Goal: Information Seeking & Learning: Learn about a topic

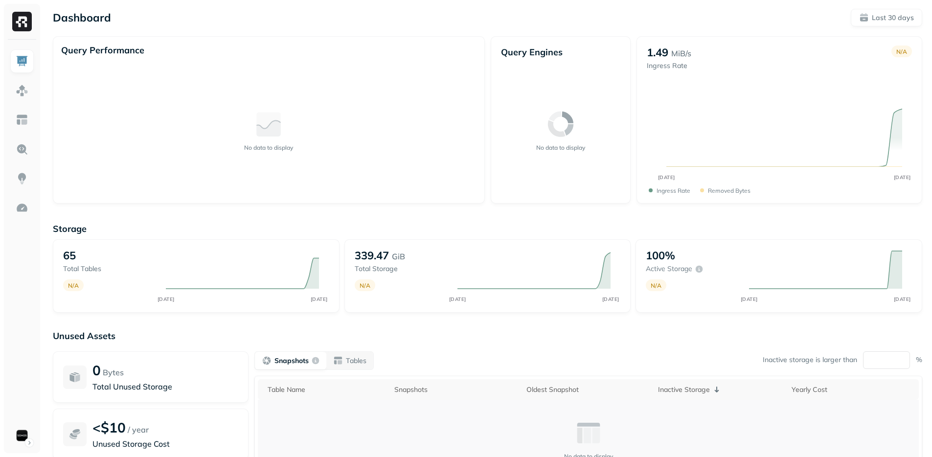
scroll to position [88, 0]
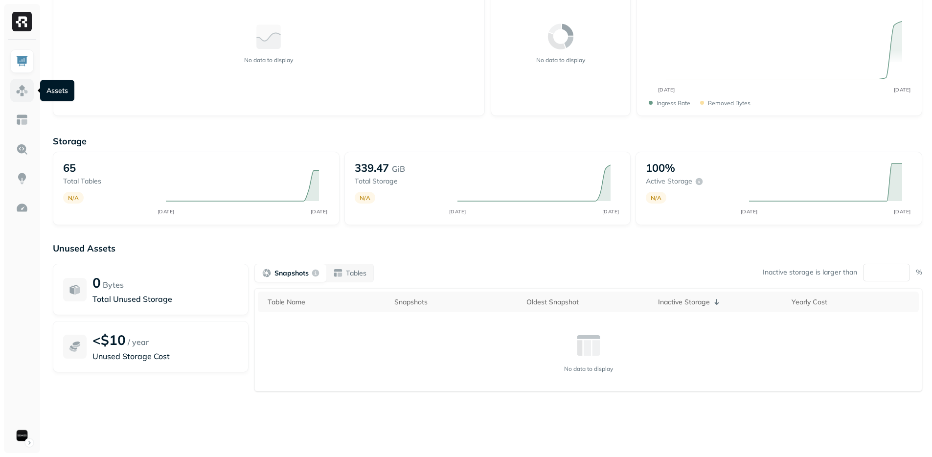
click at [25, 97] on link at bounding box center [21, 90] width 23 height 23
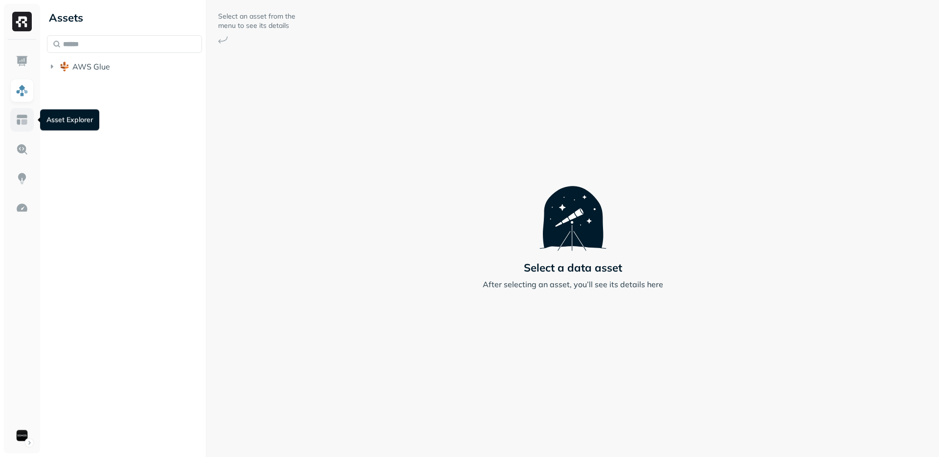
click at [13, 121] on link at bounding box center [21, 119] width 23 height 23
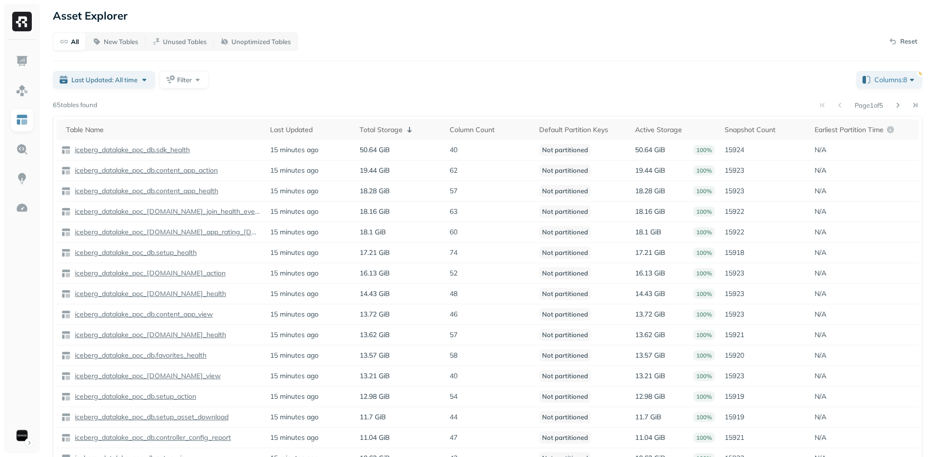
click at [298, 86] on div "Last Updated: All time Filter" at bounding box center [451, 80] width 796 height 18
click at [114, 77] on span "Last Updated: All time" at bounding box center [104, 79] width 66 height 9
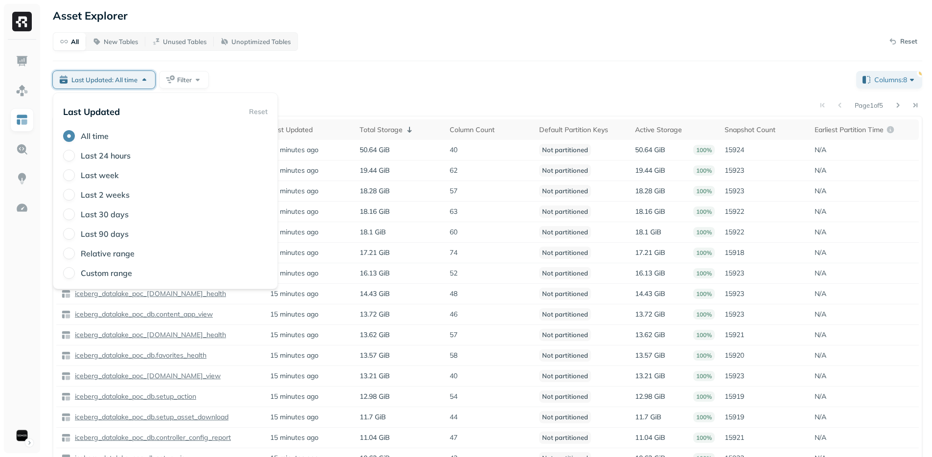
click at [275, 72] on div "Last Updated: All time Filter" at bounding box center [451, 80] width 796 height 18
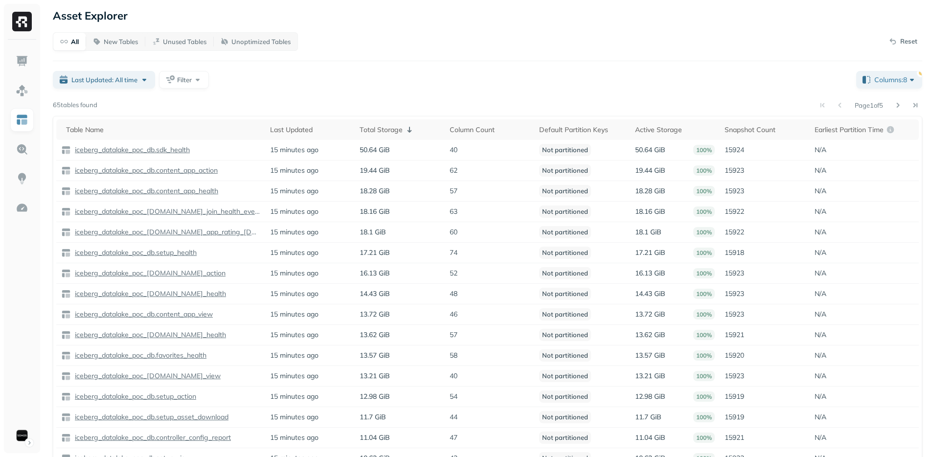
click at [275, 72] on div "Last Updated: All time Filter" at bounding box center [451, 80] width 796 height 18
click at [267, 76] on div "Last Updated: All time Filter" at bounding box center [451, 80] width 796 height 18
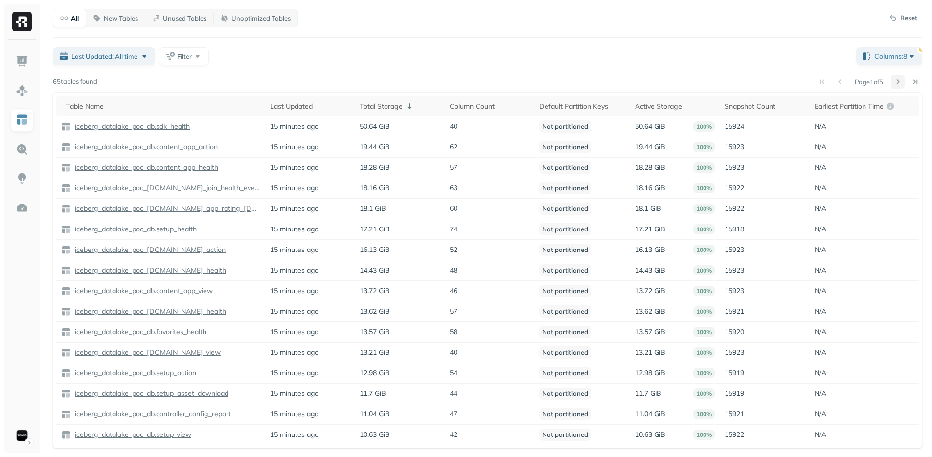
click at [897, 82] on button at bounding box center [898, 82] width 14 height 14
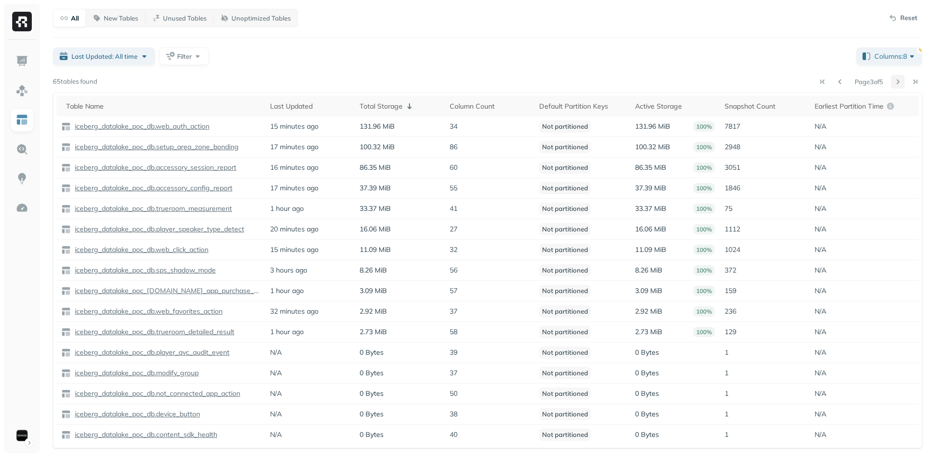
click at [902, 85] on button at bounding box center [898, 82] width 14 height 14
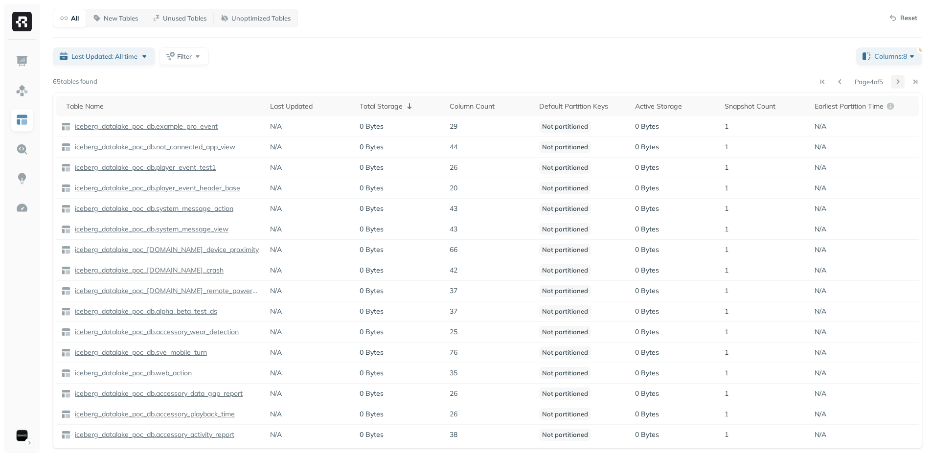
click at [898, 83] on button at bounding box center [898, 82] width 14 height 14
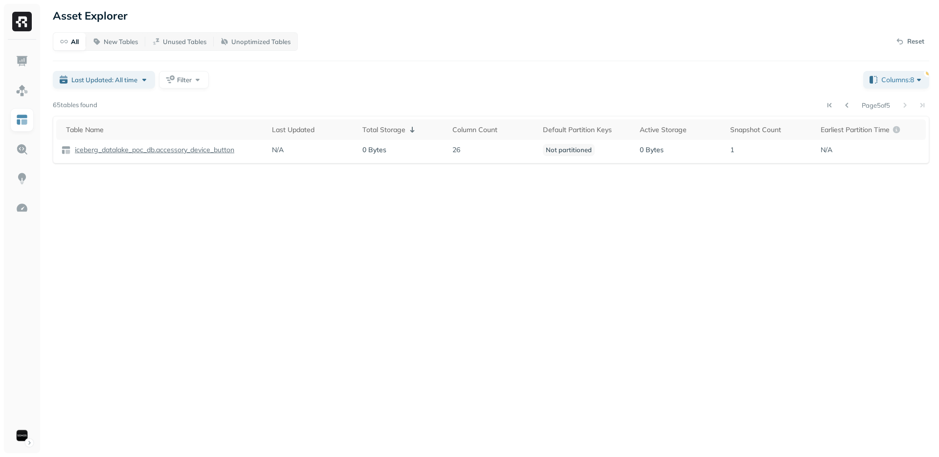
click at [843, 100] on button at bounding box center [848, 105] width 14 height 14
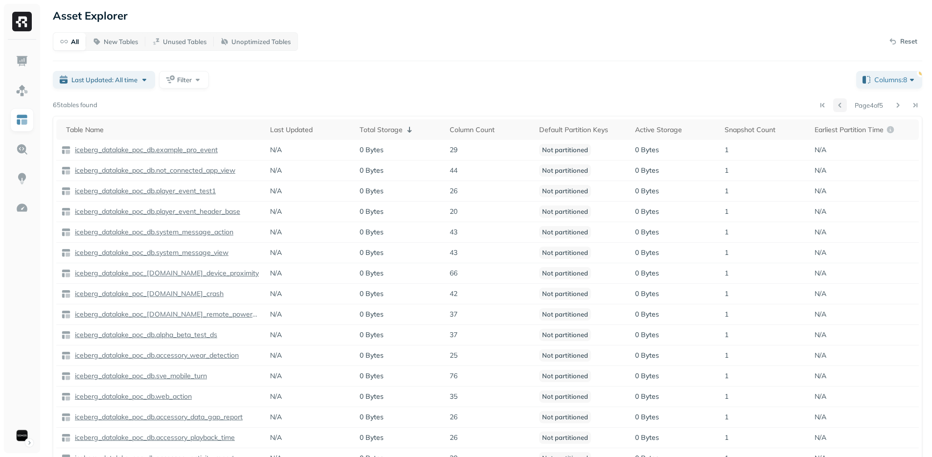
click at [838, 106] on button at bounding box center [840, 105] width 14 height 14
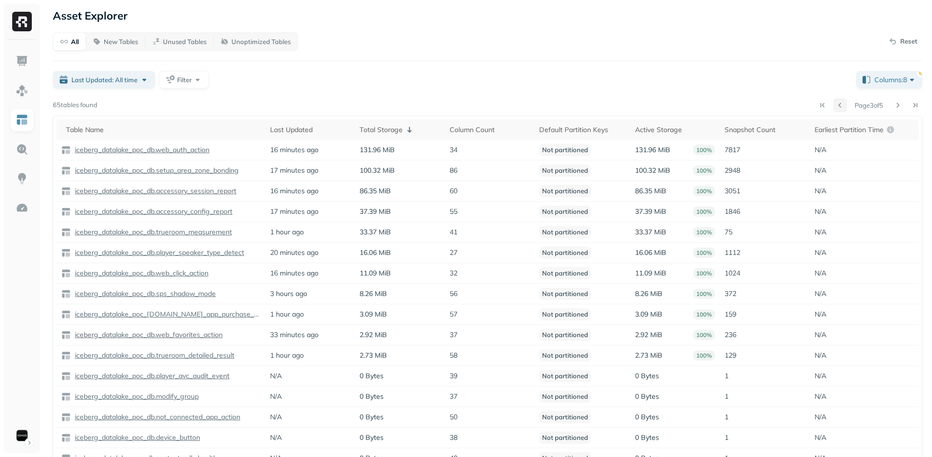
click at [838, 106] on button at bounding box center [840, 105] width 14 height 14
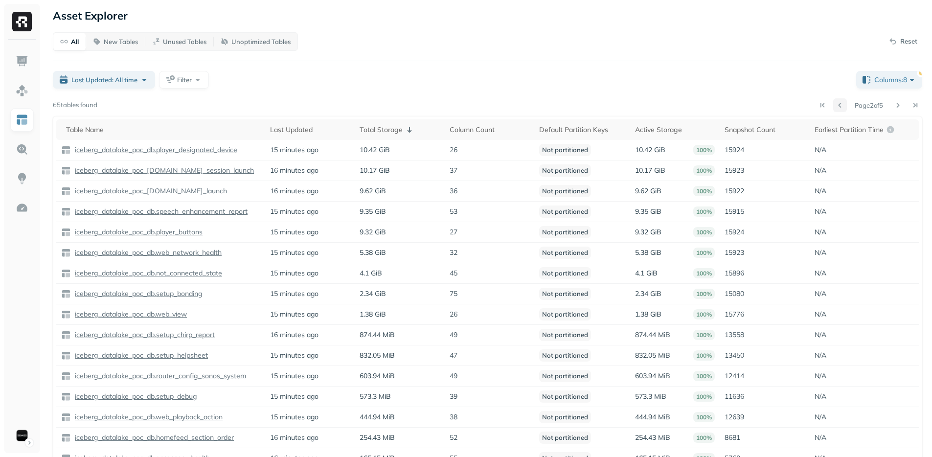
click at [838, 106] on button at bounding box center [840, 105] width 14 height 14
click at [838, 106] on div at bounding box center [831, 105] width 31 height 14
click at [170, 151] on p "iceberg_datalake_poc_db.sdk_health" at bounding box center [131, 149] width 117 height 9
click at [179, 168] on p "iceberg_datalake_poc_db.content_app_action" at bounding box center [145, 170] width 145 height 9
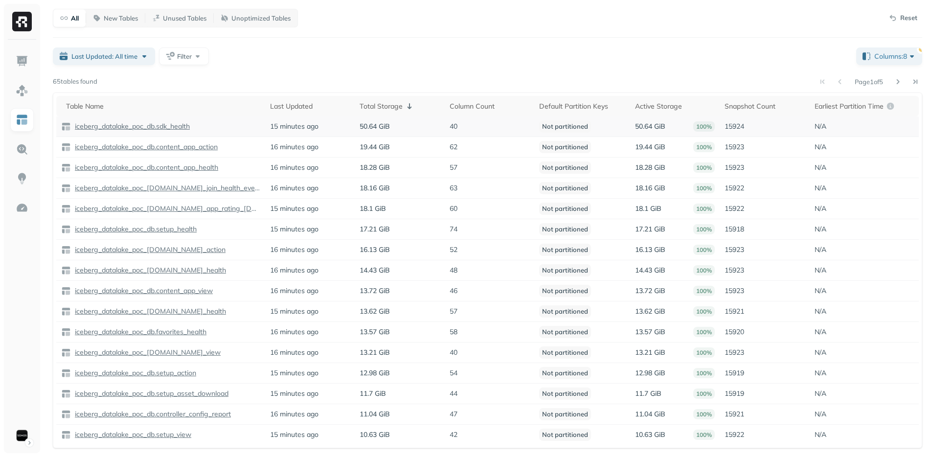
click at [555, 125] on p "Not partitioned" at bounding box center [565, 126] width 52 height 12
drag, startPoint x: 540, startPoint y: 126, endPoint x: 582, endPoint y: 128, distance: 42.1
click at [582, 128] on p "Not partitioned" at bounding box center [565, 126] width 52 height 12
drag, startPoint x: 583, startPoint y: 127, endPoint x: 546, endPoint y: 126, distance: 37.2
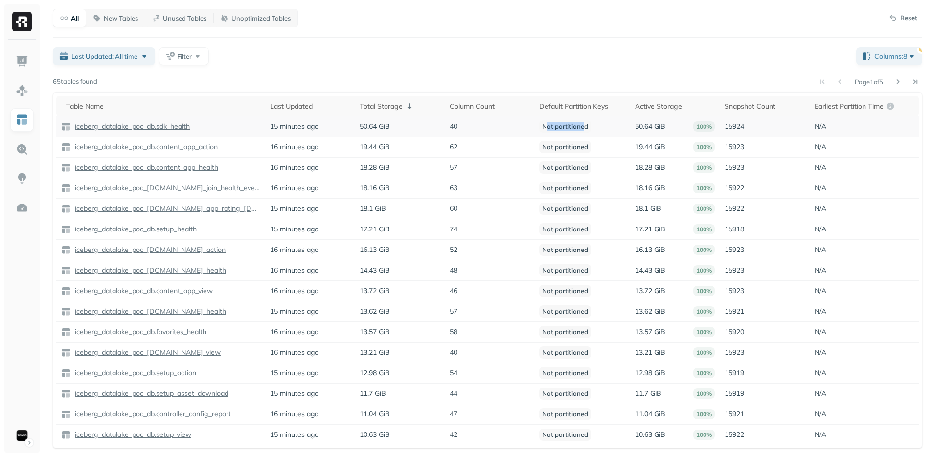
click at [546, 126] on p "Not partitioned" at bounding box center [565, 126] width 52 height 12
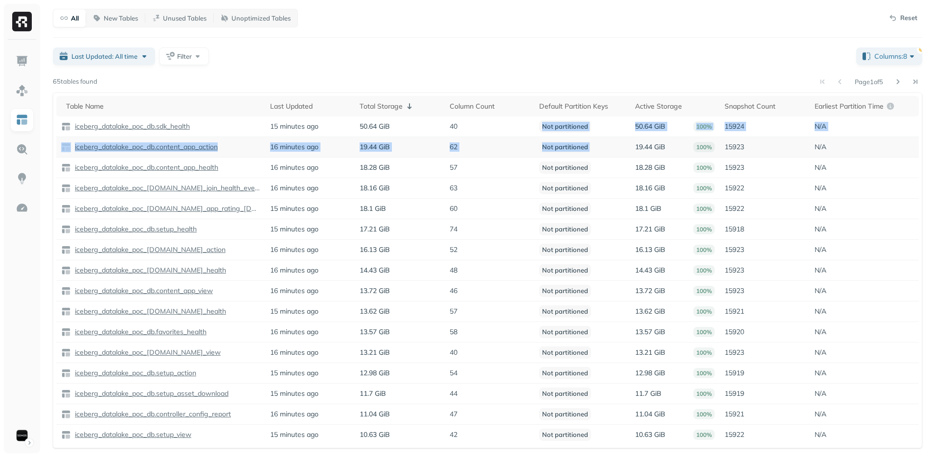
drag, startPoint x: 546, startPoint y: 126, endPoint x: 553, endPoint y: 147, distance: 22.0
click at [553, 147] on tbody "iceberg_datalake_poc_db.sdk_health 15 minutes ago 50.64 GiB 40 Not partitioned …" at bounding box center [487, 280] width 863 height 328
click at [553, 147] on p "Not partitioned" at bounding box center [565, 147] width 52 height 12
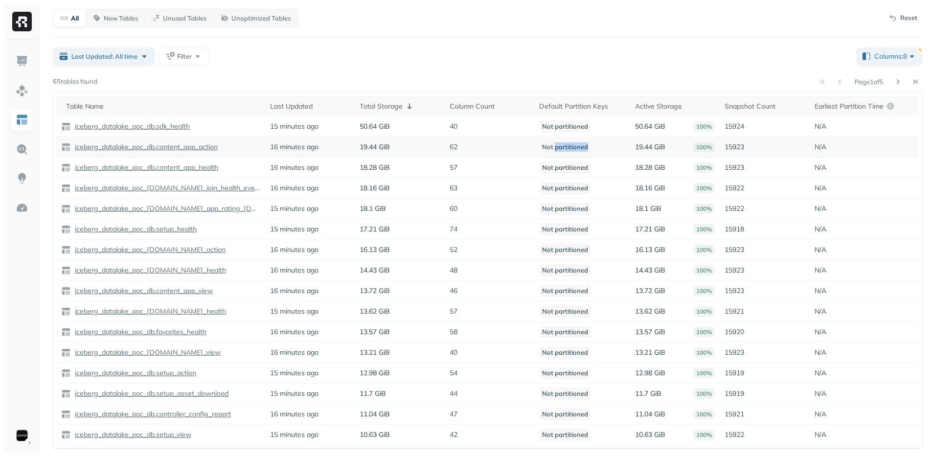
click at [553, 147] on p "Not partitioned" at bounding box center [565, 147] width 52 height 12
click at [554, 164] on p "Not partitioned" at bounding box center [565, 167] width 52 height 12
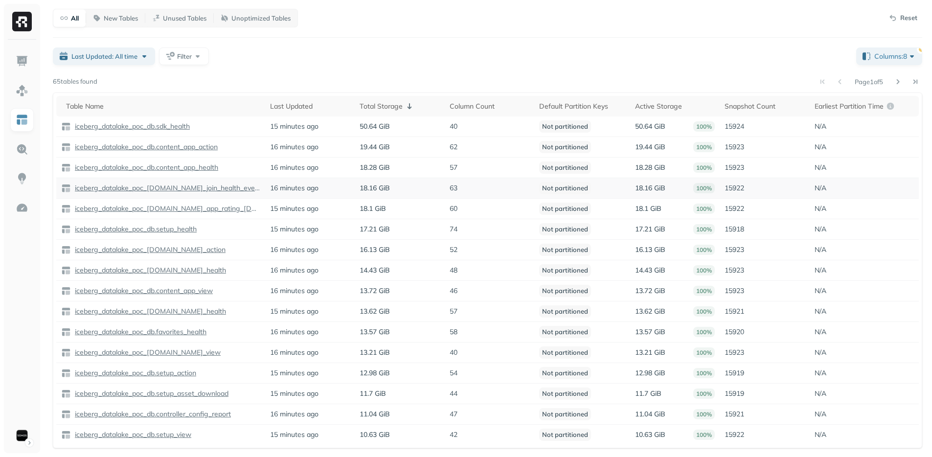
click at [555, 189] on p "Not partitioned" at bounding box center [565, 188] width 52 height 12
click at [556, 205] on p "Not partitioned" at bounding box center [565, 209] width 52 height 12
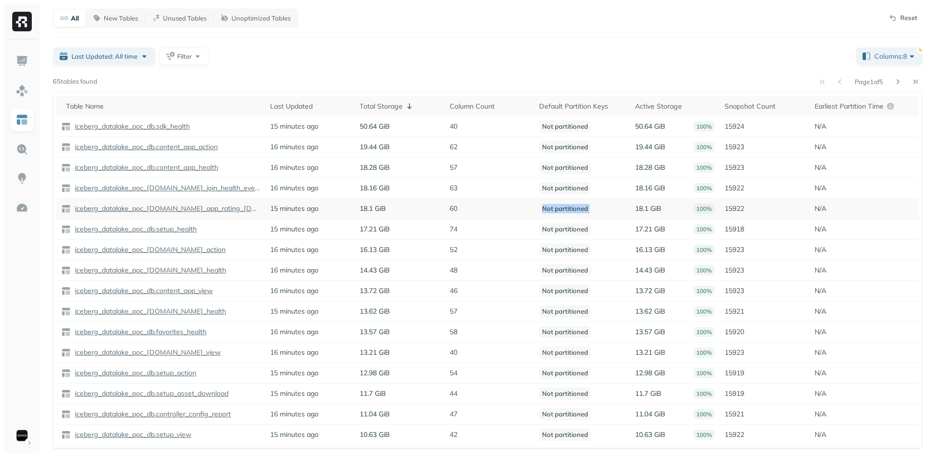
click at [556, 205] on p "Not partitioned" at bounding box center [565, 209] width 52 height 12
click at [556, 224] on p "Not partitioned" at bounding box center [565, 229] width 52 height 12
click at [555, 224] on p "Not partitioned" at bounding box center [565, 229] width 52 height 12
click at [554, 229] on p "Not partitioned" at bounding box center [565, 229] width 52 height 12
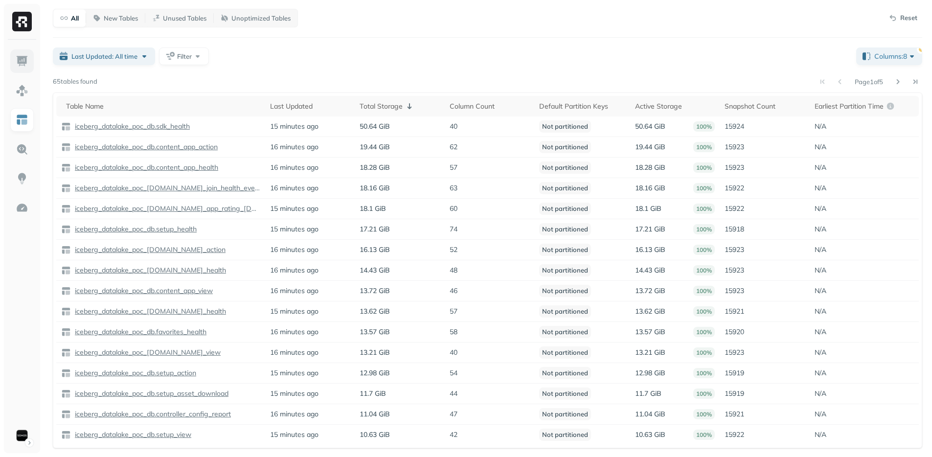
click at [19, 61] on img at bounding box center [22, 61] width 13 height 13
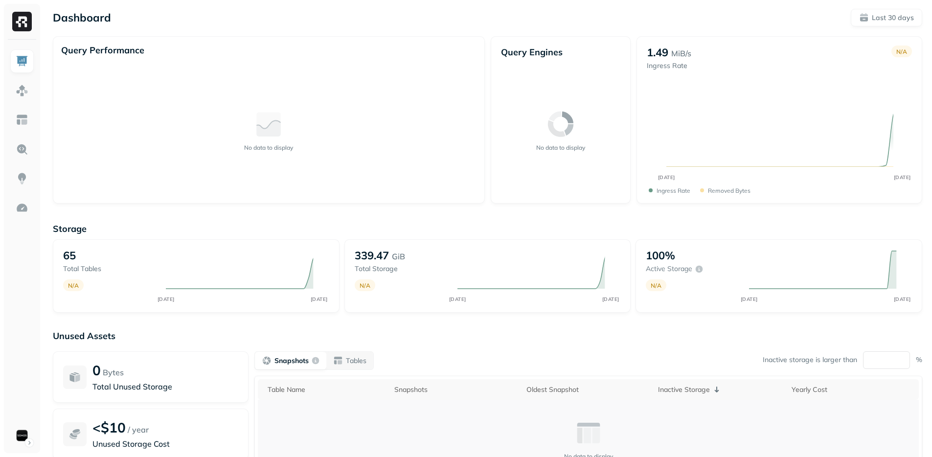
scroll to position [88, 0]
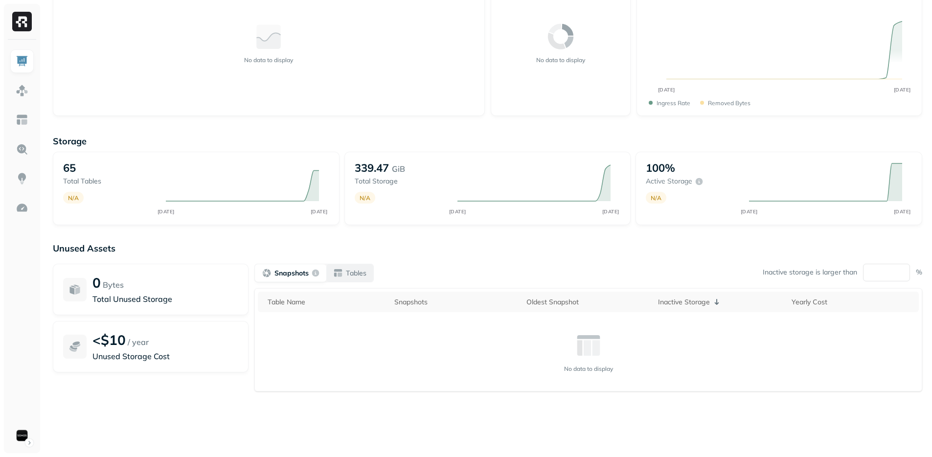
click at [369, 264] on button "Tables" at bounding box center [349, 273] width 47 height 18
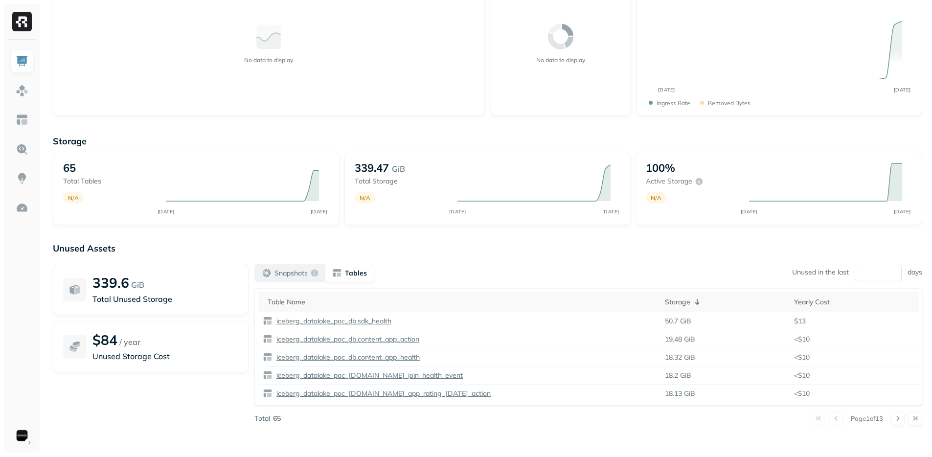
click at [283, 276] on p "Snapshots" at bounding box center [291, 273] width 33 height 9
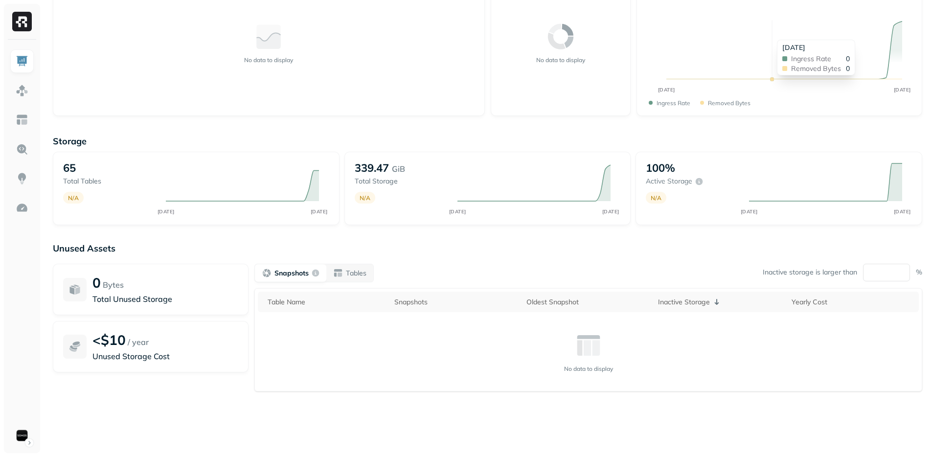
click at [551, 69] on div "No data to display" at bounding box center [560, 43] width 119 height 126
click at [505, 222] on div "339.47 GiB Total storage N/A AUG 29 SEP 28" at bounding box center [487, 188] width 287 height 73
click at [500, 242] on div "Storage 65 Total tables N/A AUG 29 SEP 28 340.47 GiB Total storage N/A AUG 29 S…" at bounding box center [488, 287] width 870 height 322
click at [509, 278] on div "Snapshots Tables Inactive storage is larger than ** %" at bounding box center [588, 273] width 668 height 19
click at [895, 272] on input "**" at bounding box center [886, 273] width 47 height 18
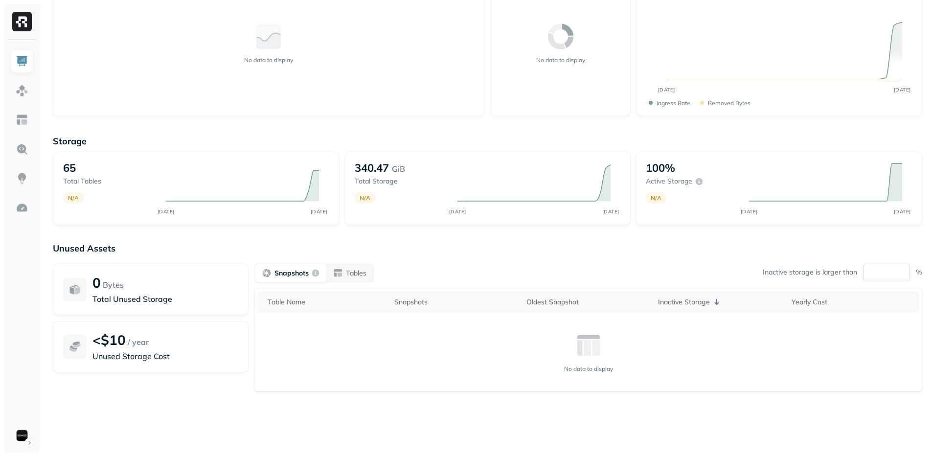
click at [895, 272] on input "**" at bounding box center [886, 273] width 47 height 18
click at [895, 272] on input "*" at bounding box center [886, 273] width 47 height 18
type input "**"
click at [712, 256] on div "Unused Assets 0 Bytes Total Unused Storage <$10 / year Unused Storage Cost Snap…" at bounding box center [488, 341] width 870 height 196
click at [28, 115] on link at bounding box center [21, 119] width 23 height 23
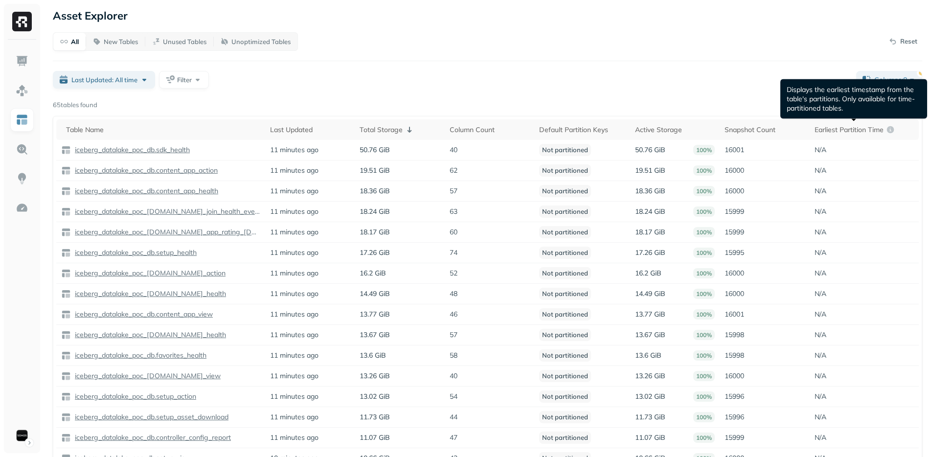
click at [574, 106] on div "Page 1 of 5" at bounding box center [509, 105] width 825 height 14
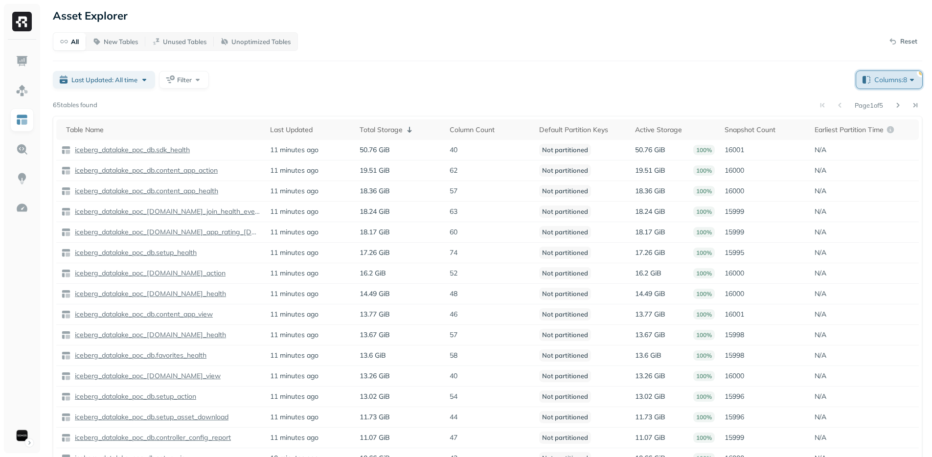
click at [898, 82] on span "Columns: 8" at bounding box center [895, 80] width 43 height 10
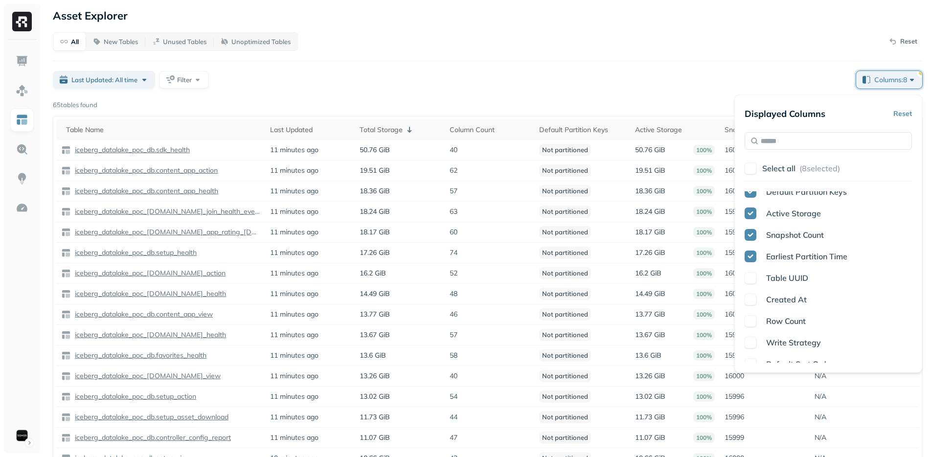
scroll to position [98, 0]
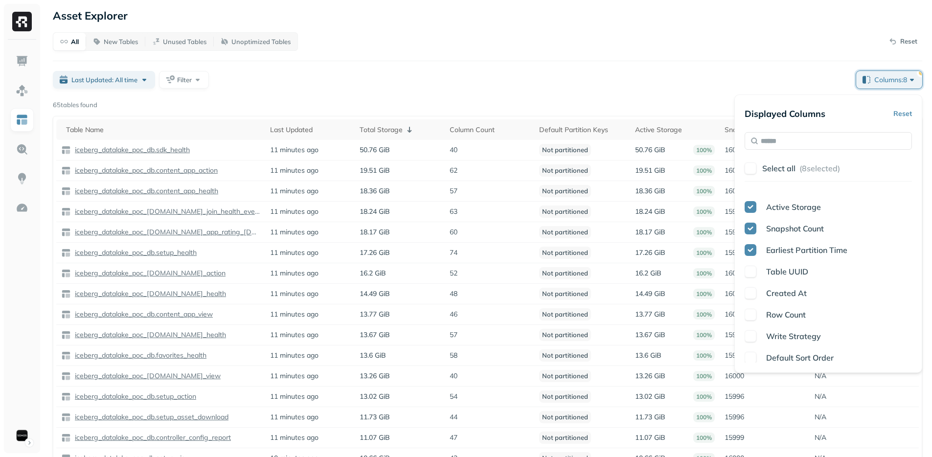
click at [784, 333] on span "Write Strategy" at bounding box center [793, 336] width 55 height 10
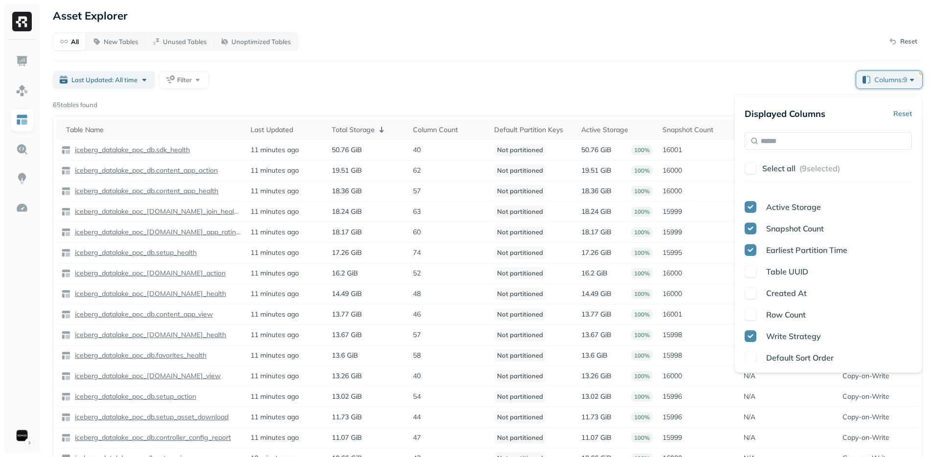
click at [600, 64] on div "All New Tables Unused Tables Unoptimized Tables Reset Last Updated: All time Fi…" at bounding box center [488, 251] width 870 height 439
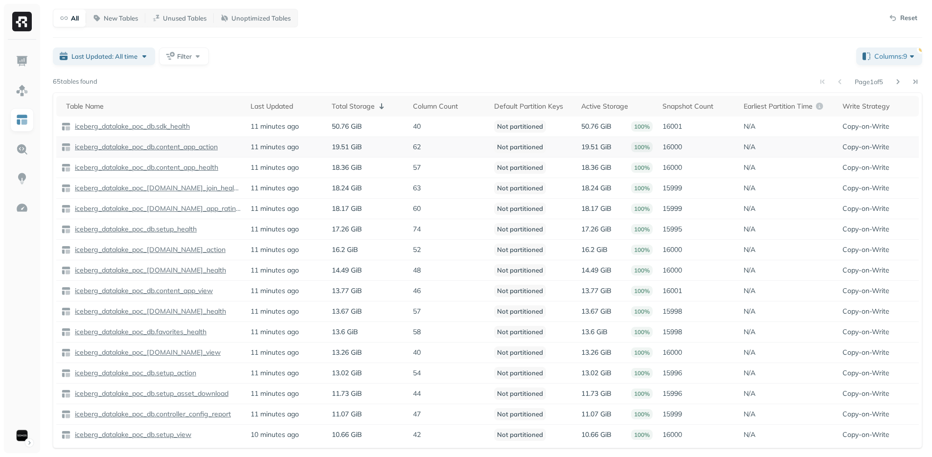
scroll to position [0, 0]
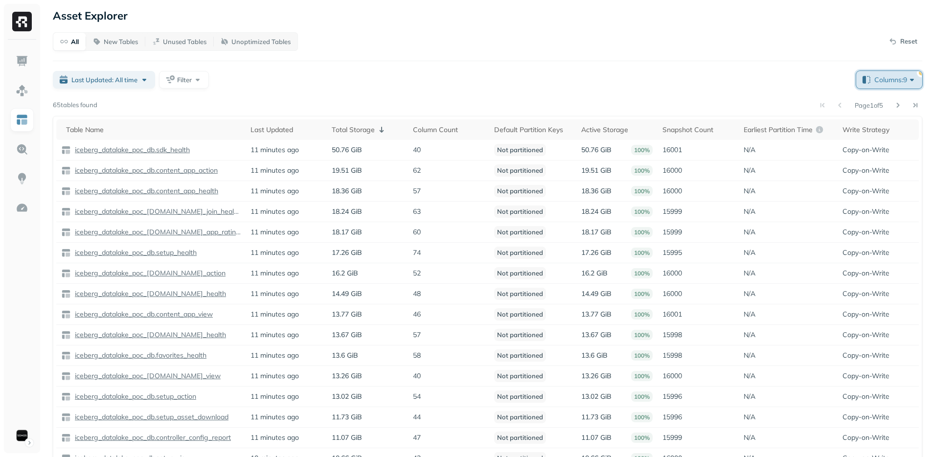
click at [884, 88] on button "Columns: 9" at bounding box center [889, 80] width 66 height 18
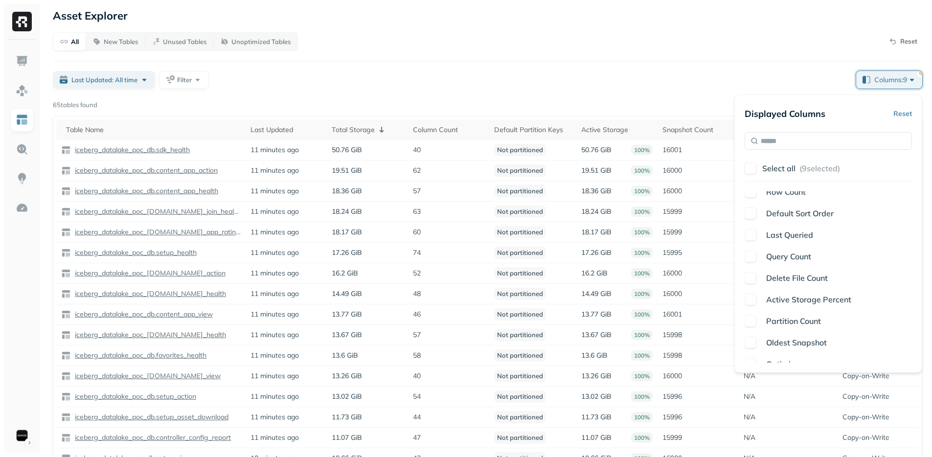
scroll to position [136, 0]
click at [755, 233] on button "button" at bounding box center [751, 234] width 12 height 12
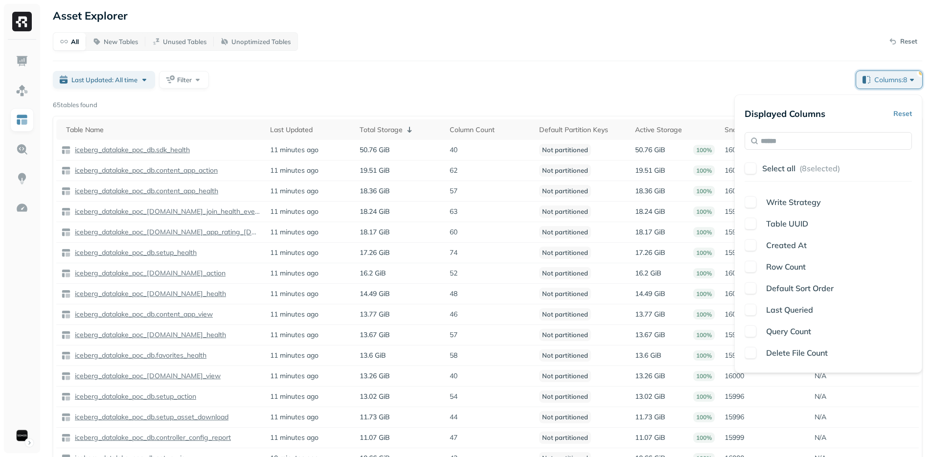
scroll to position [174, 0]
click at [819, 288] on div "Table Name Last Updated Total Storage Column Count Default Partition Keys Activ…" at bounding box center [828, 276] width 167 height 171
click at [819, 282] on span "Default Sort Order" at bounding box center [800, 282] width 68 height 10
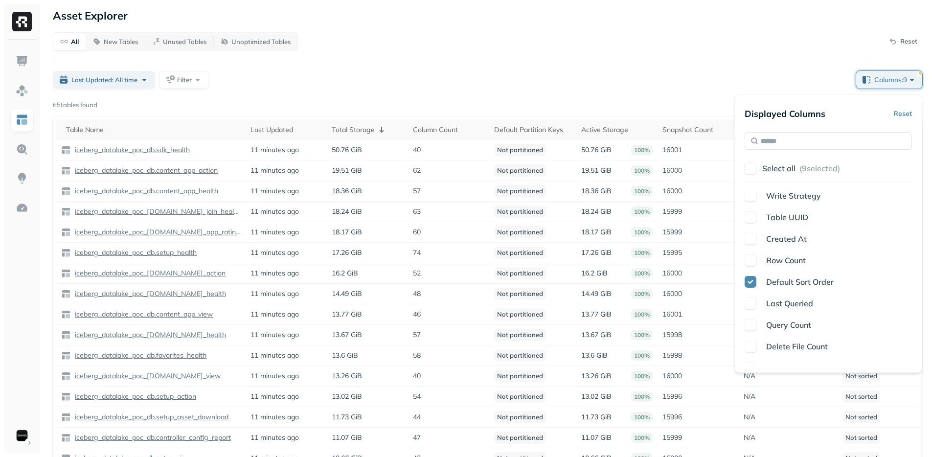
click at [819, 282] on span "Default Sort Order" at bounding box center [800, 282] width 68 height 10
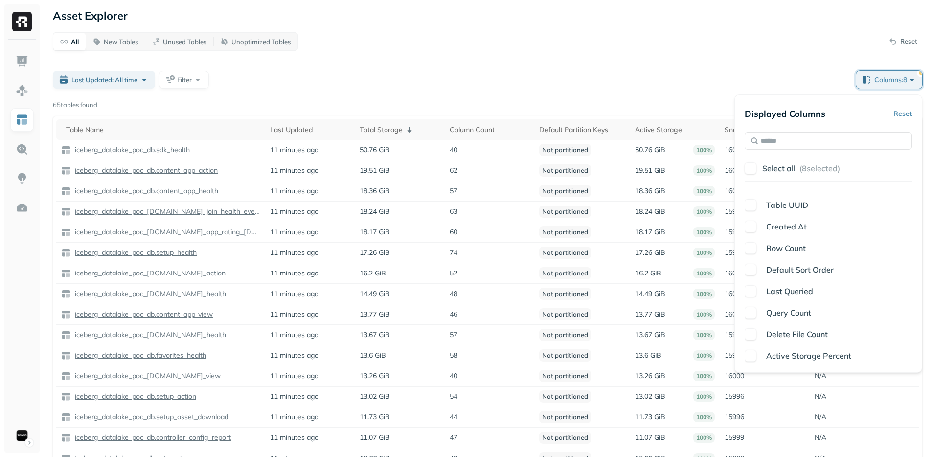
scroll to position [199, 0]
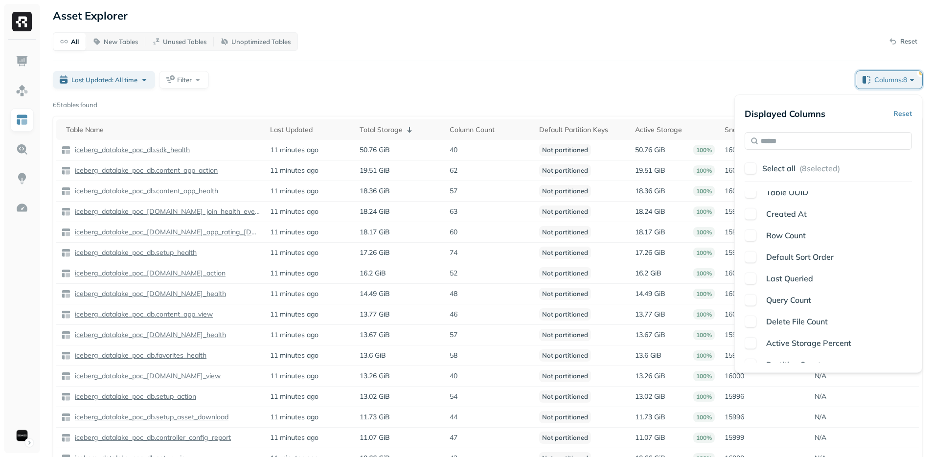
click at [816, 325] on span "Delete File Count" at bounding box center [797, 322] width 62 height 10
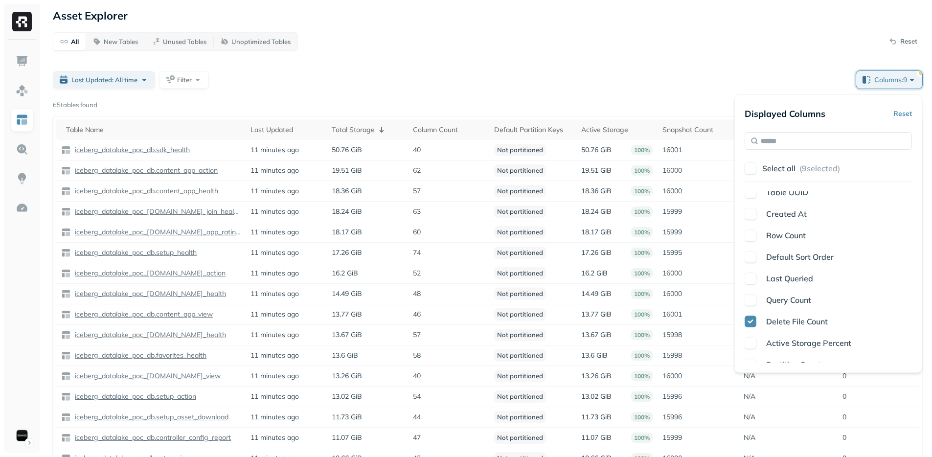
click at [816, 325] on span "Delete File Count" at bounding box center [797, 322] width 62 height 10
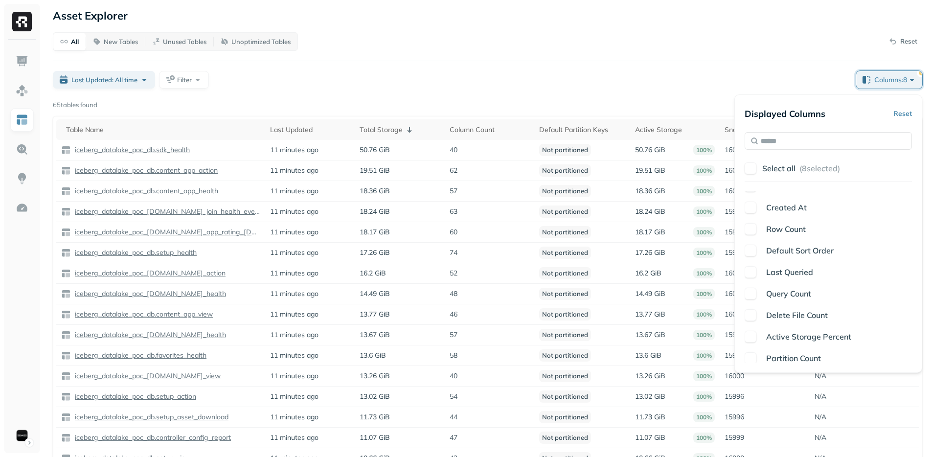
scroll to position [218, 0]
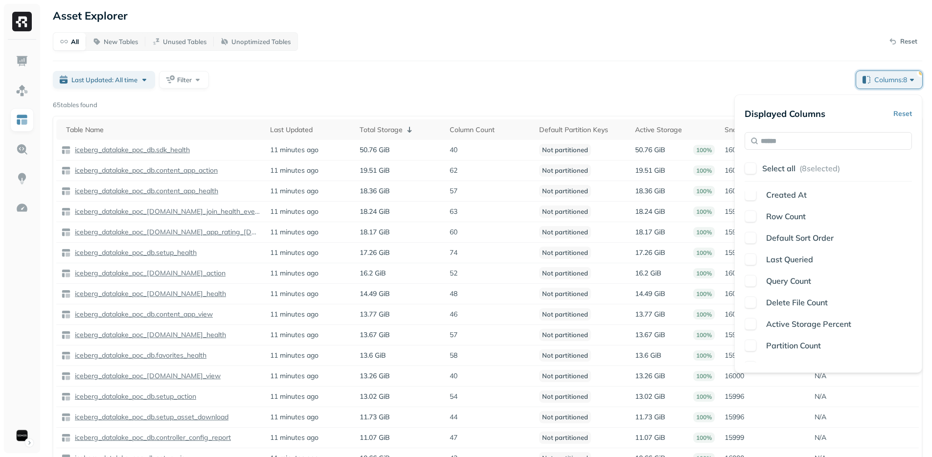
click at [816, 325] on span "Active Storage Percent" at bounding box center [808, 324] width 85 height 10
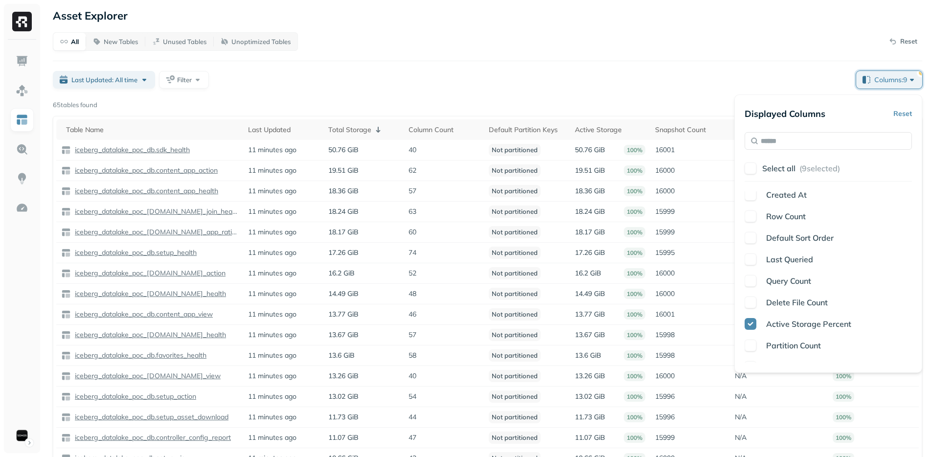
click at [816, 325] on span "Active Storage Percent" at bounding box center [808, 324] width 85 height 10
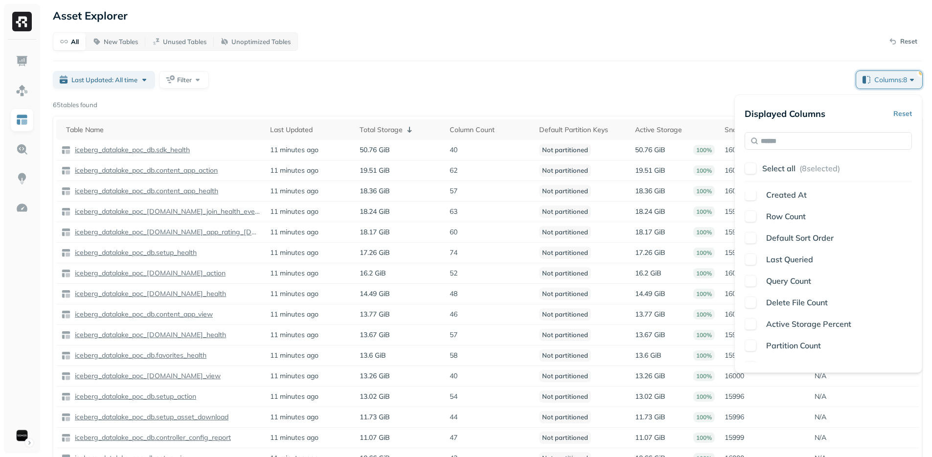
click at [816, 325] on span "Active Storage Percent" at bounding box center [808, 324] width 85 height 10
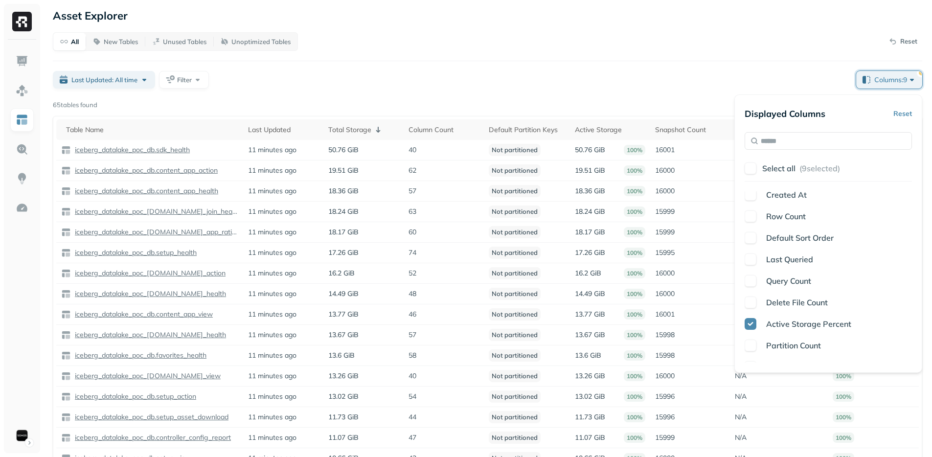
click at [816, 325] on span "Active Storage Percent" at bounding box center [808, 324] width 85 height 10
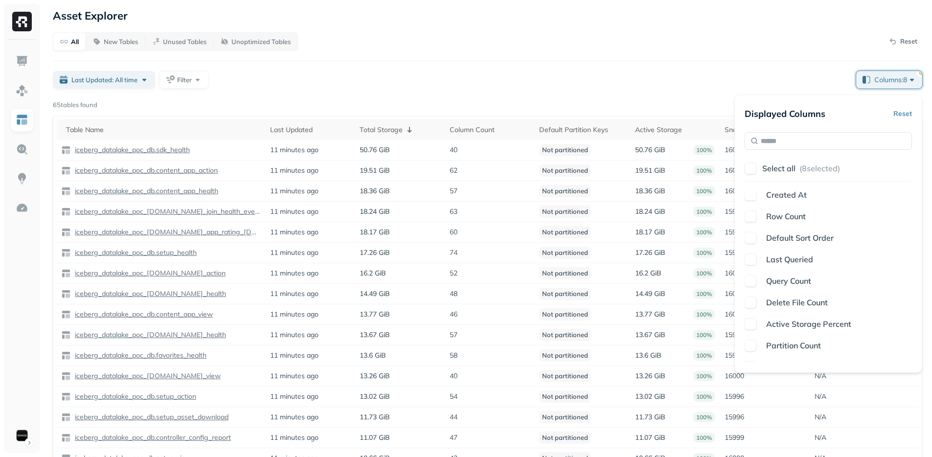
scroll to position [224, 0]
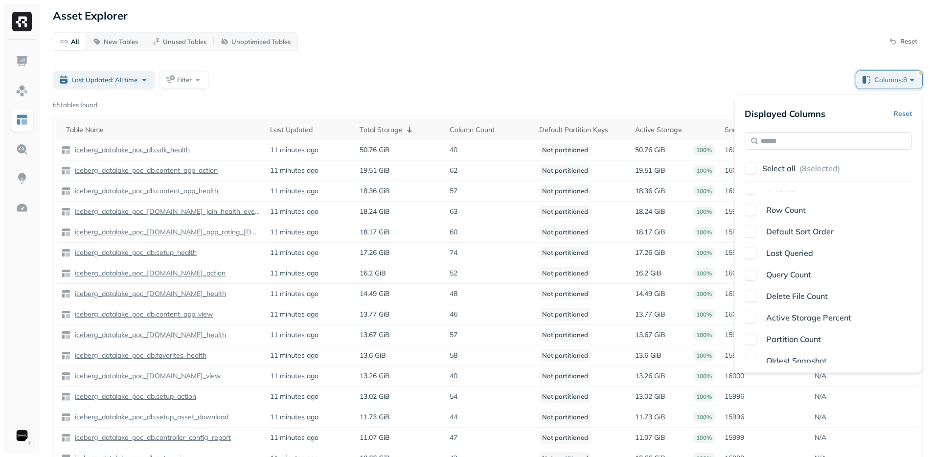
click at [806, 336] on span "Partition Count" at bounding box center [793, 339] width 55 height 10
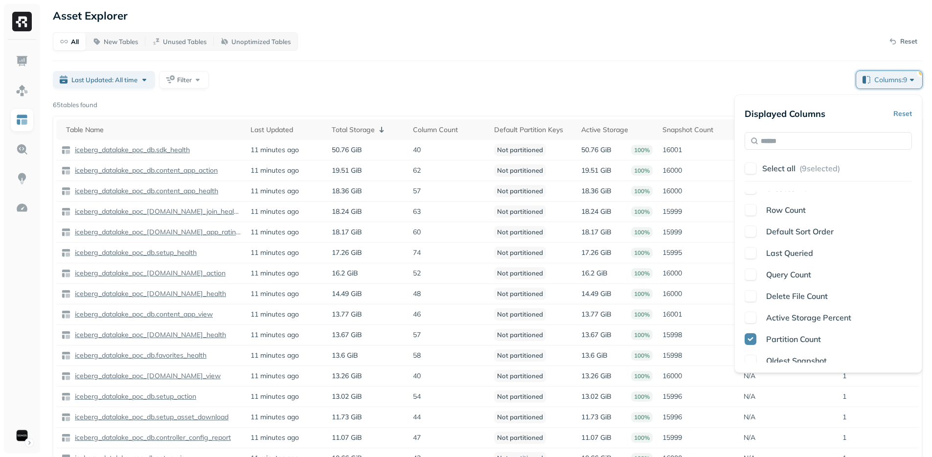
click at [806, 336] on span "Partition Count" at bounding box center [793, 339] width 55 height 10
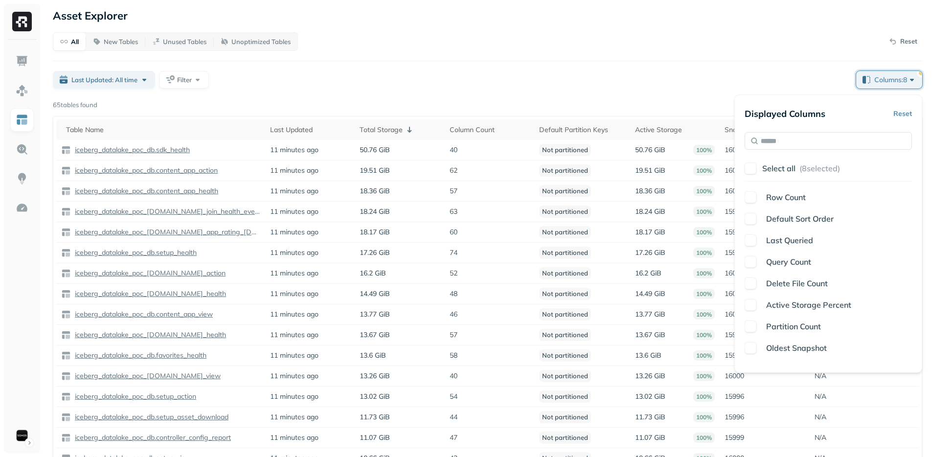
scroll to position [243, 0]
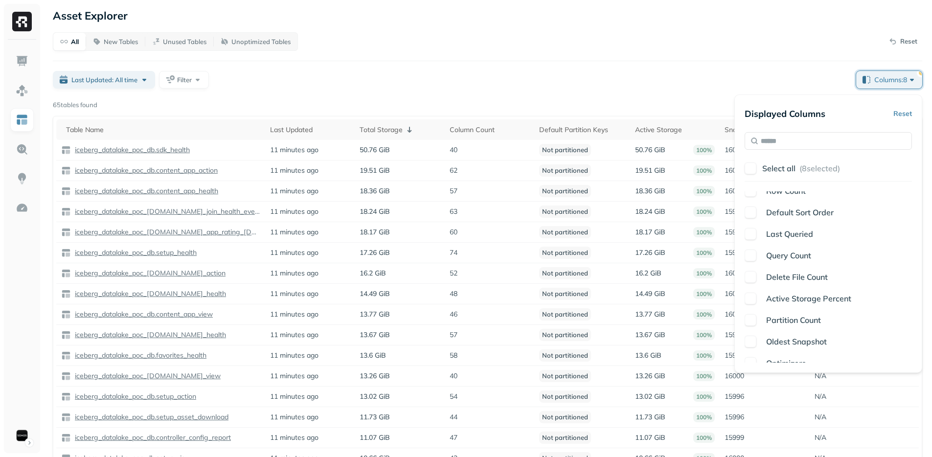
click at [806, 337] on span "Oldest Snapshot" at bounding box center [796, 342] width 61 height 10
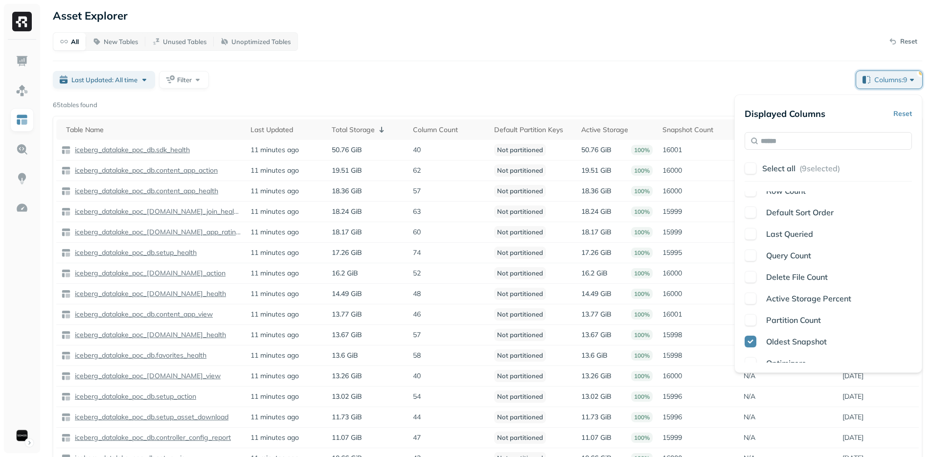
click at [806, 337] on span "Oldest Snapshot" at bounding box center [796, 342] width 61 height 10
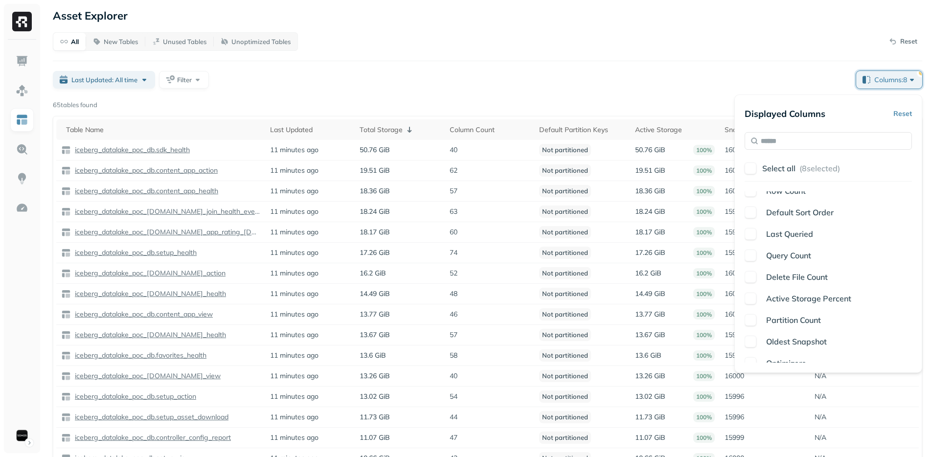
scroll to position [252, 0]
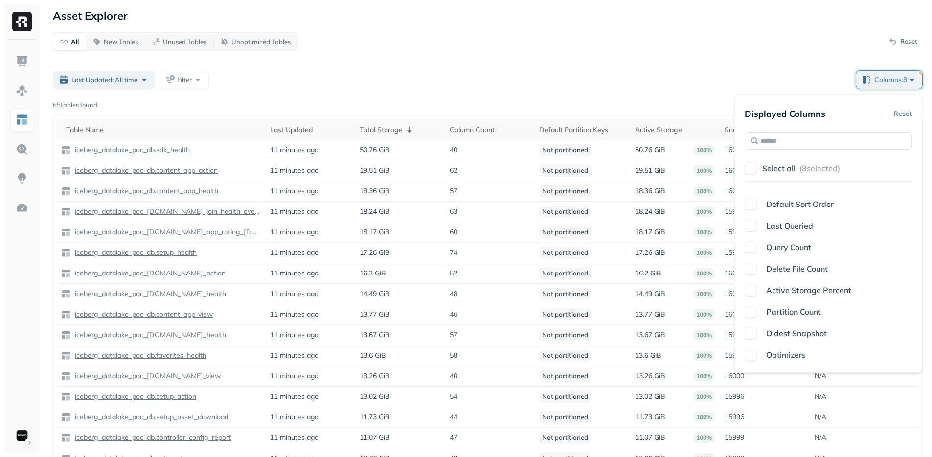
click at [783, 351] on span "Optimizers" at bounding box center [786, 355] width 40 height 10
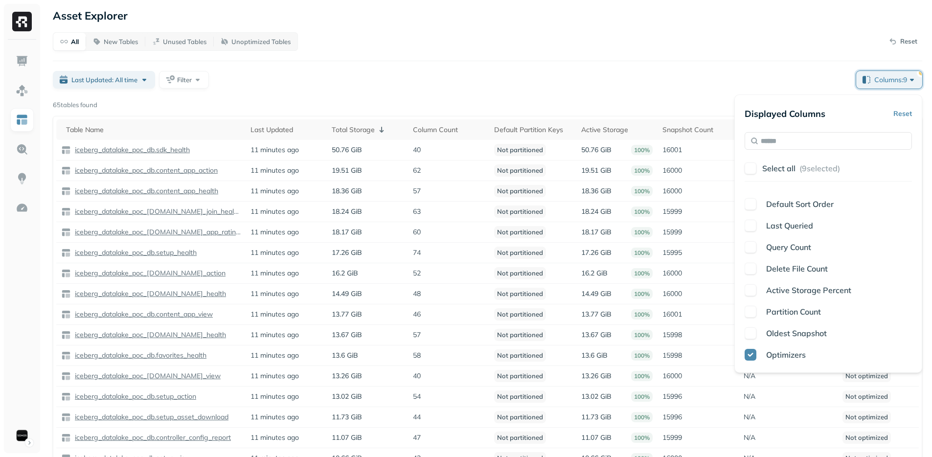
click at [783, 351] on span "Optimizers" at bounding box center [786, 355] width 40 height 10
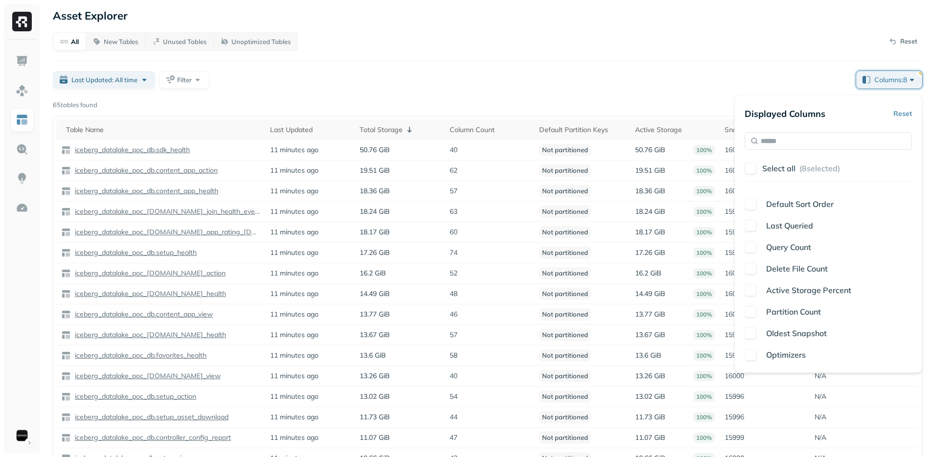
click at [801, 331] on span "Oldest Snapshot" at bounding box center [796, 333] width 61 height 10
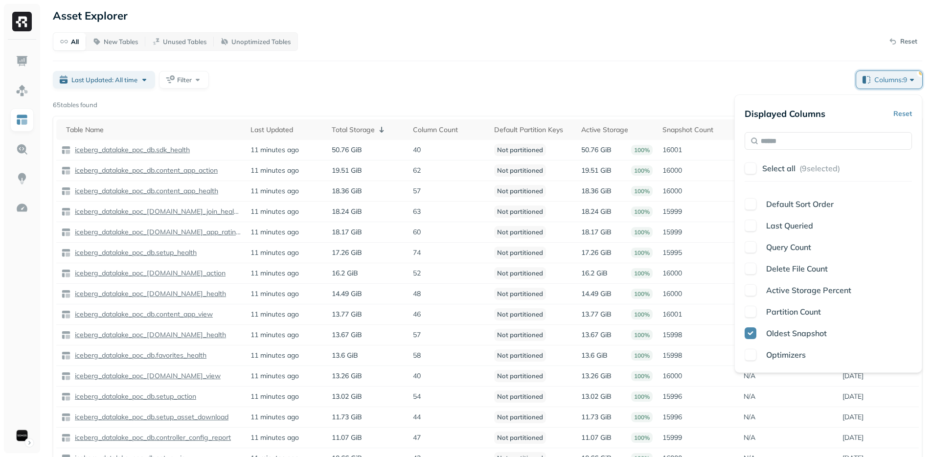
click at [801, 332] on span "Oldest Snapshot" at bounding box center [796, 333] width 61 height 10
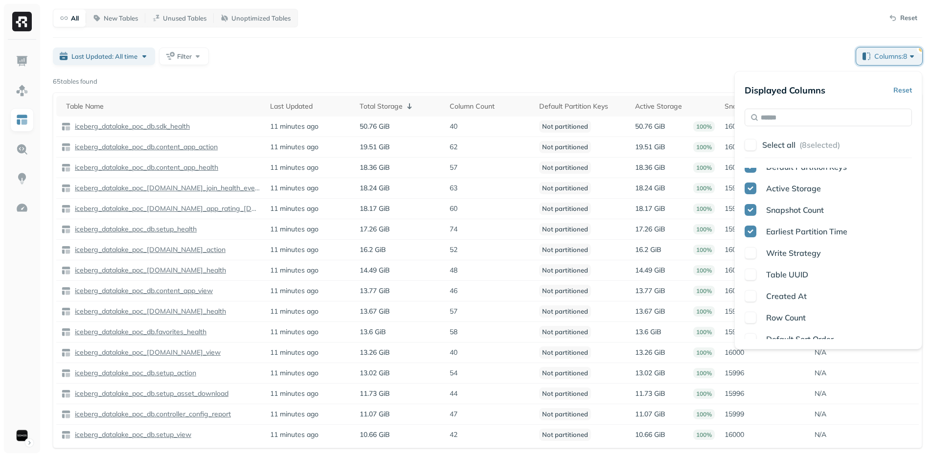
scroll to position [0, 0]
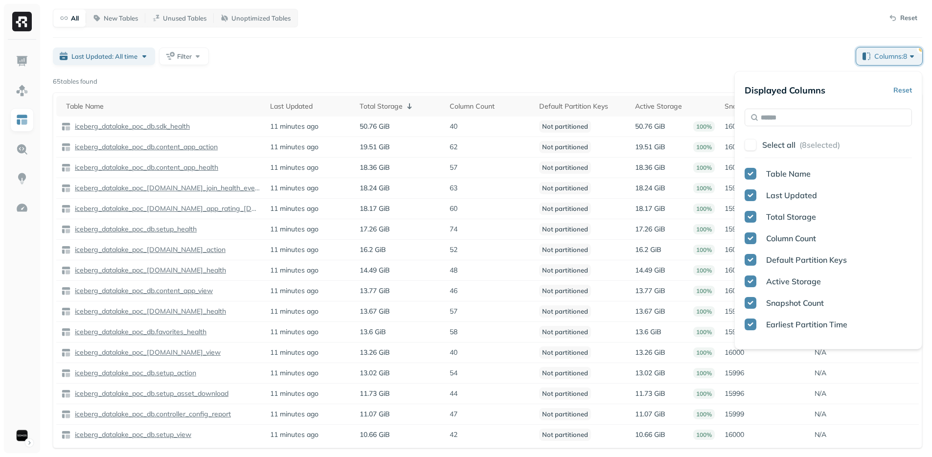
click at [653, 61] on div "Last Updated: All time Filter" at bounding box center [451, 56] width 796 height 18
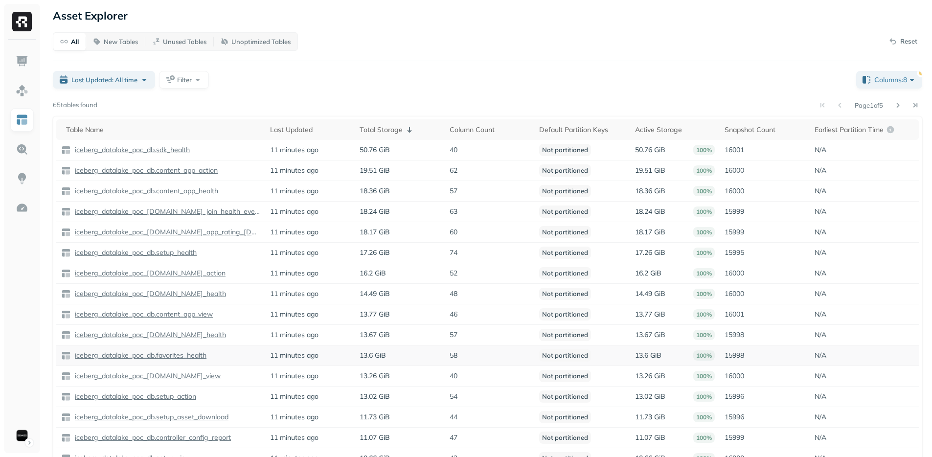
scroll to position [23, 0]
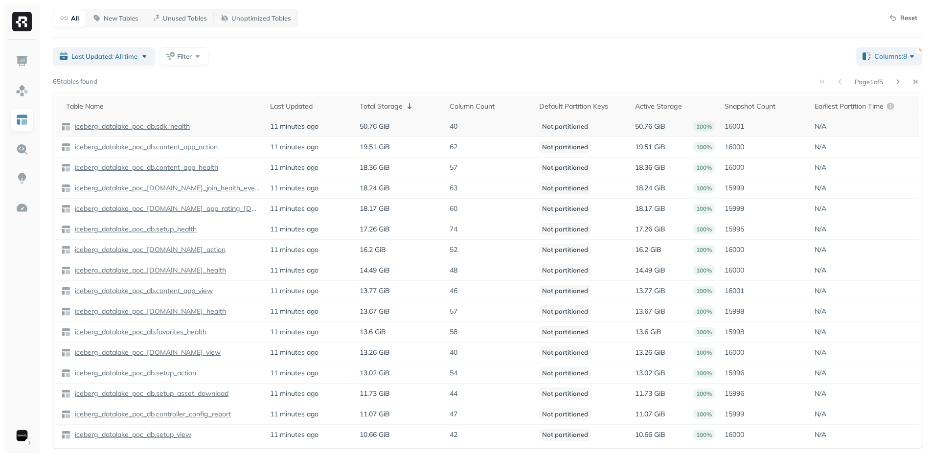
click at [728, 126] on p "16001" at bounding box center [765, 126] width 80 height 9
click at [736, 129] on p "16001" at bounding box center [765, 126] width 80 height 9
drag, startPoint x: 741, startPoint y: 127, endPoint x: 733, endPoint y: 128, distance: 7.5
click at [733, 128] on p "16001" at bounding box center [765, 126] width 80 height 9
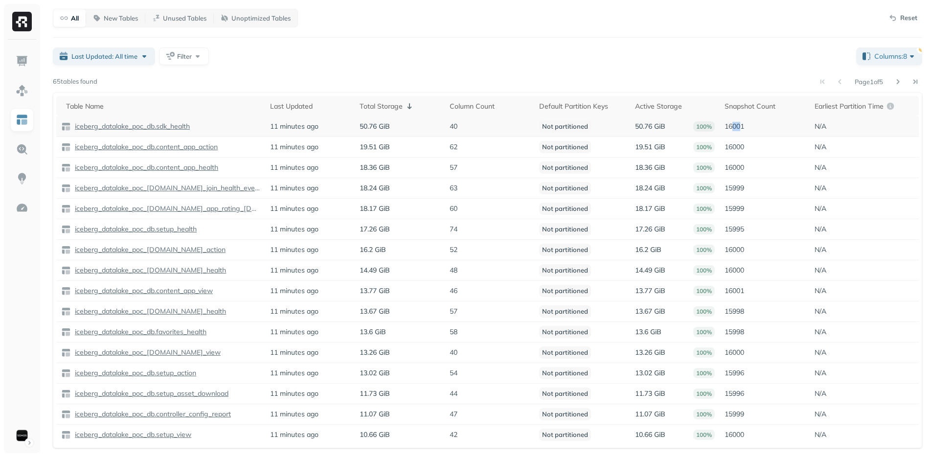
click at [733, 128] on p "16001" at bounding box center [765, 126] width 80 height 9
drag, startPoint x: 743, startPoint y: 126, endPoint x: 733, endPoint y: 129, distance: 10.4
click at [733, 129] on p "16001" at bounding box center [765, 126] width 80 height 9
click at [140, 133] on td "iceberg_datalake_poc_db.sdk_health" at bounding box center [160, 126] width 209 height 21
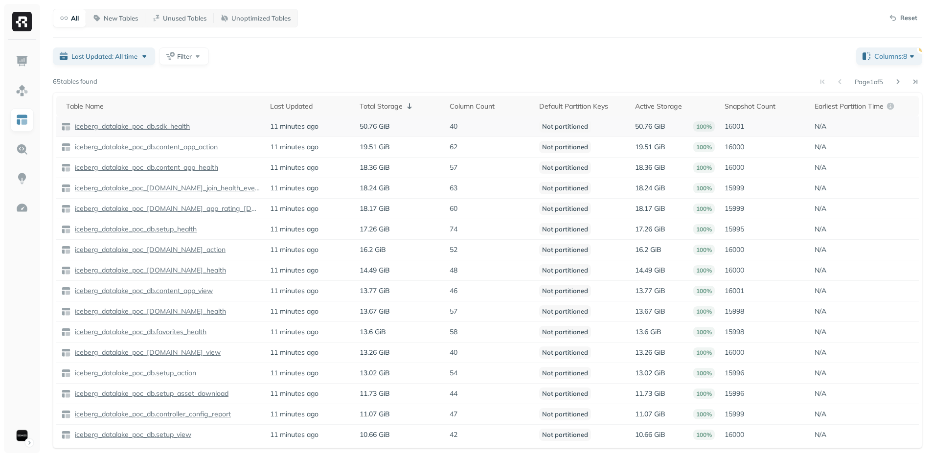
click at [141, 131] on td "iceberg_datalake_poc_db.sdk_health" at bounding box center [160, 126] width 209 height 21
click at [142, 128] on p "iceberg_datalake_poc_db.sdk_health" at bounding box center [131, 126] width 117 height 9
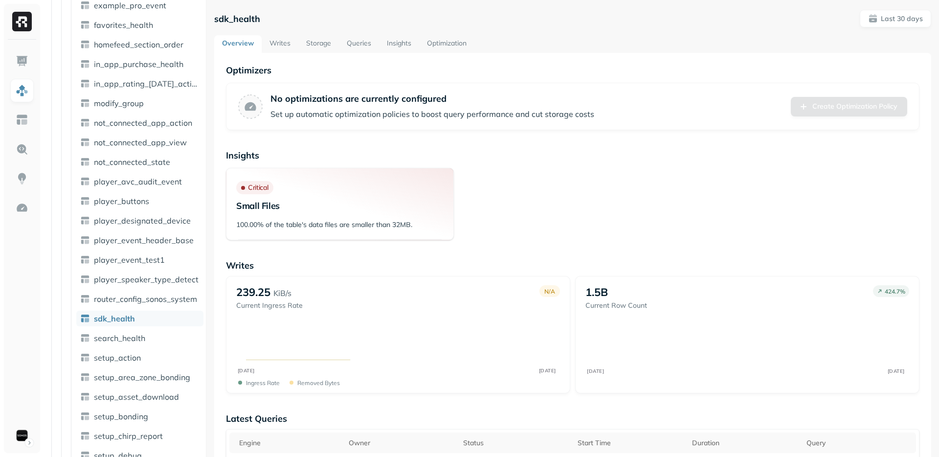
click at [283, 39] on link "Writes" at bounding box center [280, 44] width 37 height 18
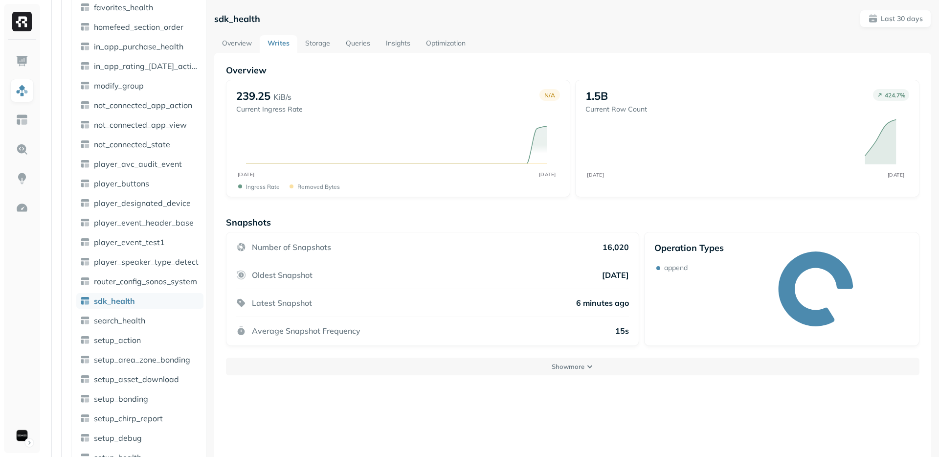
click at [608, 242] on div "Number of Snapshots 16,020 Oldest Snapshot 3 days ago Latest Snapshot 6 minutes…" at bounding box center [432, 289] width 413 height 114
click at [582, 246] on div "Number of Snapshots 16,020" at bounding box center [432, 251] width 393 height 19
click at [248, 303] on div "Latest Snapshot" at bounding box center [274, 303] width 76 height 10
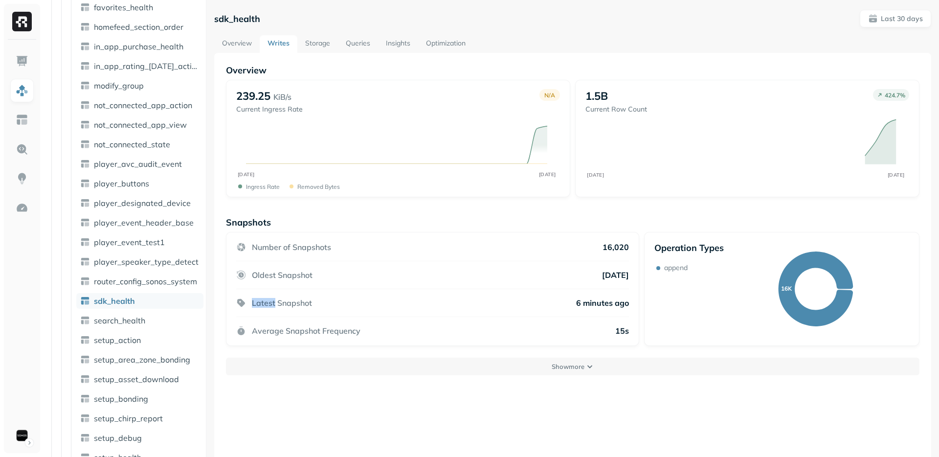
click at [248, 303] on div "Latest Snapshot" at bounding box center [274, 303] width 76 height 10
drag, startPoint x: 248, startPoint y: 303, endPoint x: 595, endPoint y: 305, distance: 347.4
click at [595, 305] on div "Latest Snapshot 6 minutes ago" at bounding box center [432, 303] width 393 height 28
click at [595, 305] on p "6 minutes ago" at bounding box center [602, 303] width 53 height 10
click at [612, 323] on div "Average Snapshot Frequency 15s" at bounding box center [432, 326] width 393 height 19
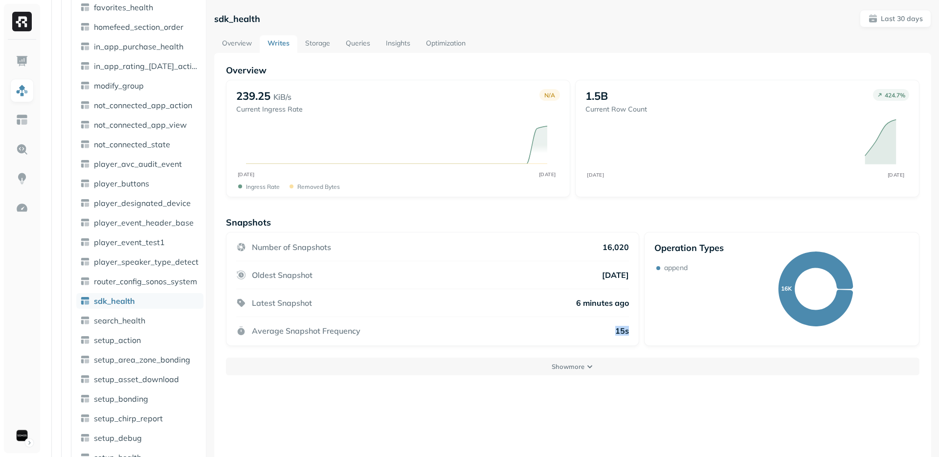
click at [612, 323] on div "Average Snapshot Frequency 15s" at bounding box center [432, 326] width 393 height 19
drag, startPoint x: 612, startPoint y: 323, endPoint x: 281, endPoint y: 322, distance: 330.8
click at [281, 322] on div "Average Snapshot Frequency 15s" at bounding box center [432, 326] width 393 height 19
click at [253, 327] on p "Average Snapshot Frequency" at bounding box center [306, 331] width 109 height 10
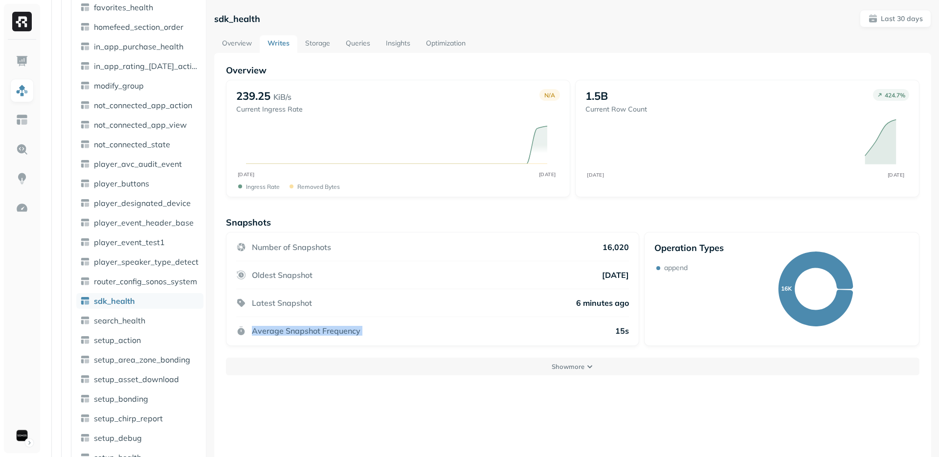
drag, startPoint x: 276, startPoint y: 330, endPoint x: 564, endPoint y: 328, distance: 287.2
click at [564, 328] on div "Average Snapshot Frequency 15s" at bounding box center [432, 326] width 393 height 19
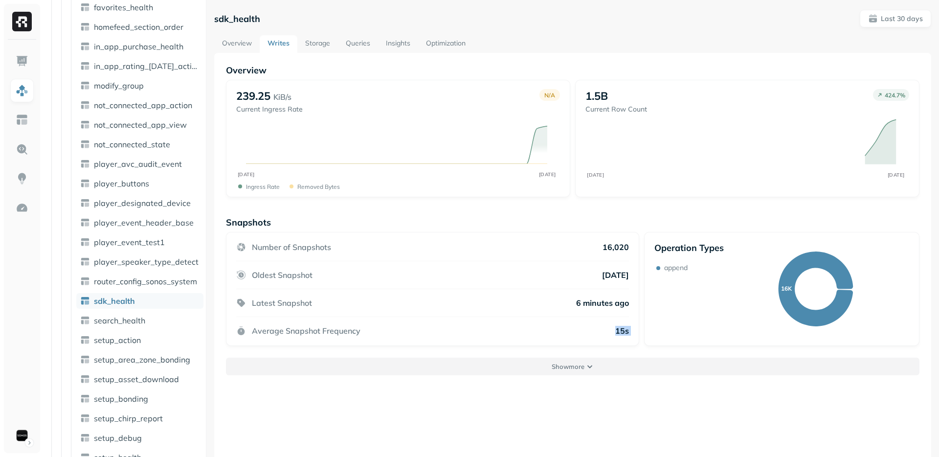
click at [545, 374] on button "Show more" at bounding box center [573, 367] width 694 height 18
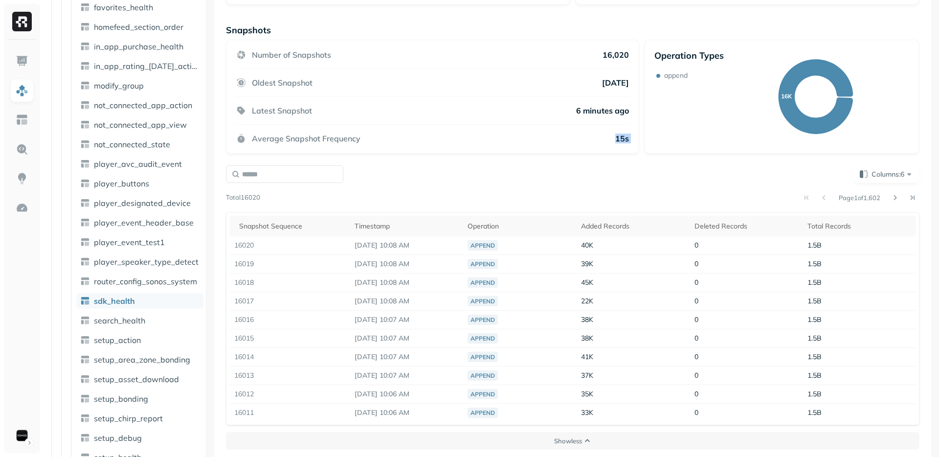
scroll to position [197, 0]
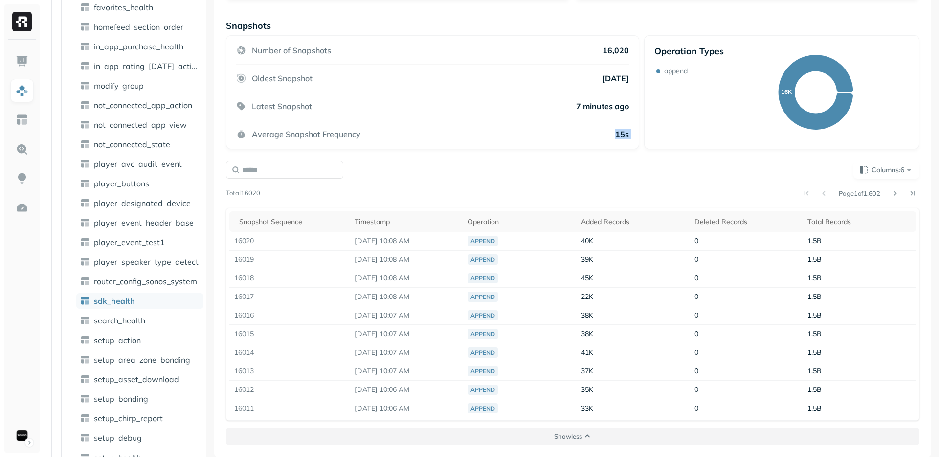
click at [567, 435] on p "Show less" at bounding box center [568, 436] width 28 height 9
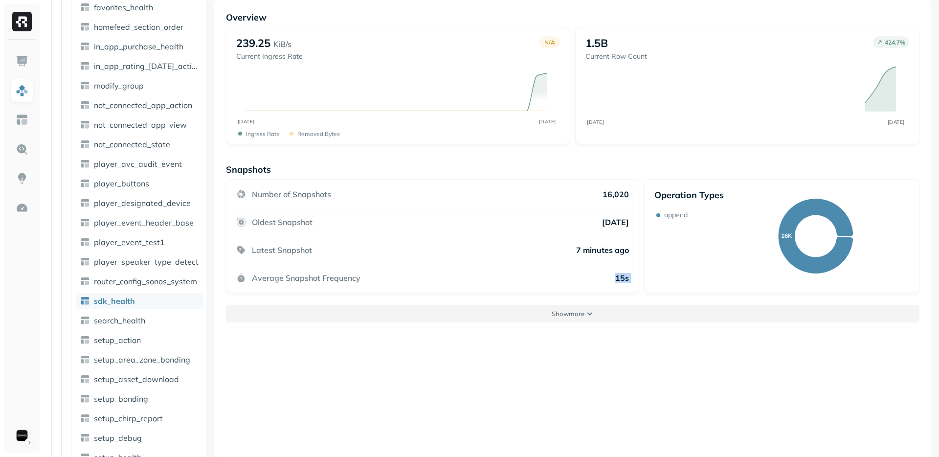
scroll to position [53, 0]
click at [567, 435] on div "Overview 239.25 KiB/s Current Ingress Rate N/A AUG 30 SEP 28 Ingress Rate Remov…" at bounding box center [572, 228] width 717 height 457
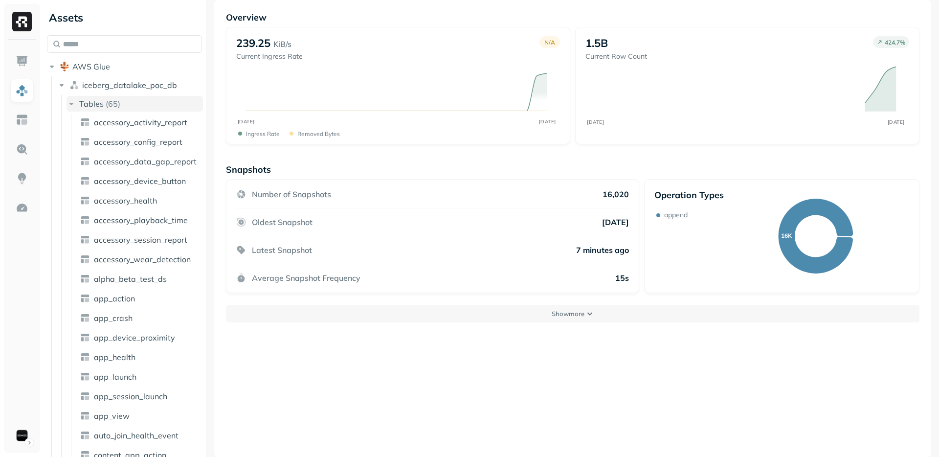
click at [79, 107] on span "Tables" at bounding box center [91, 104] width 24 height 10
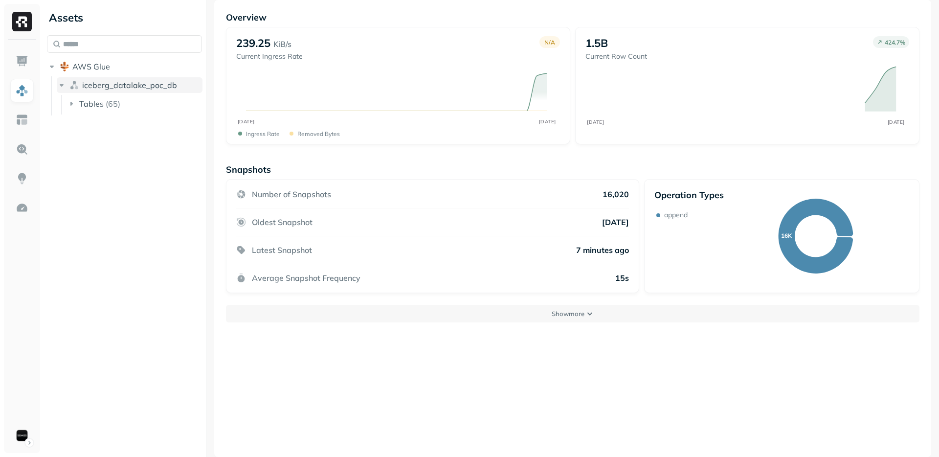
click at [93, 89] on span "iceberg_datalake_poc_db" at bounding box center [129, 85] width 95 height 10
click at [97, 74] on button "AWS Glue" at bounding box center [124, 67] width 155 height 16
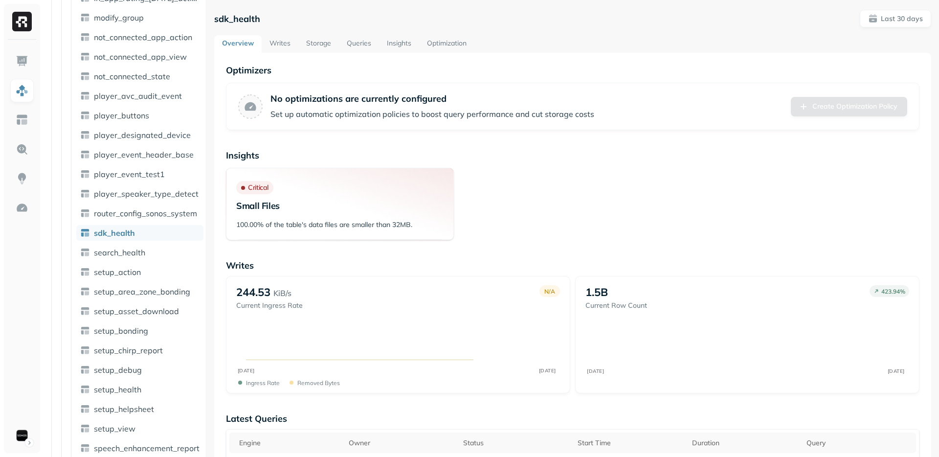
scroll to position [657, 0]
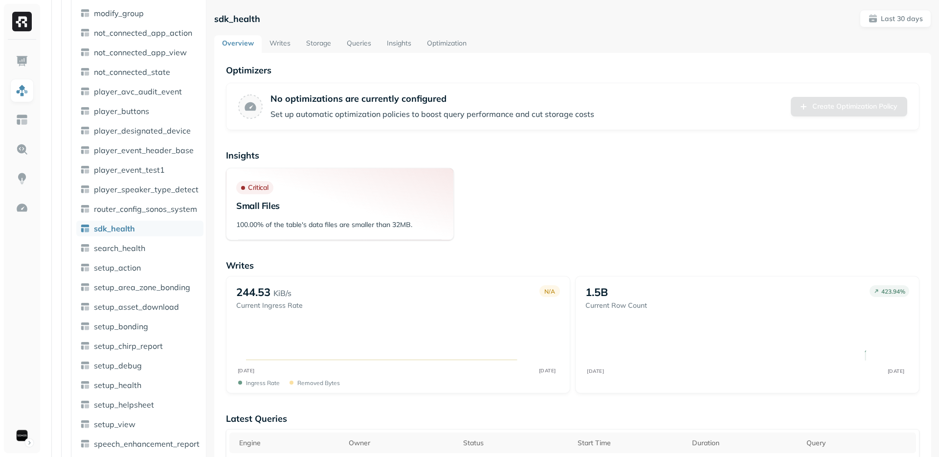
click at [325, 46] on link "Storage" at bounding box center [318, 44] width 41 height 18
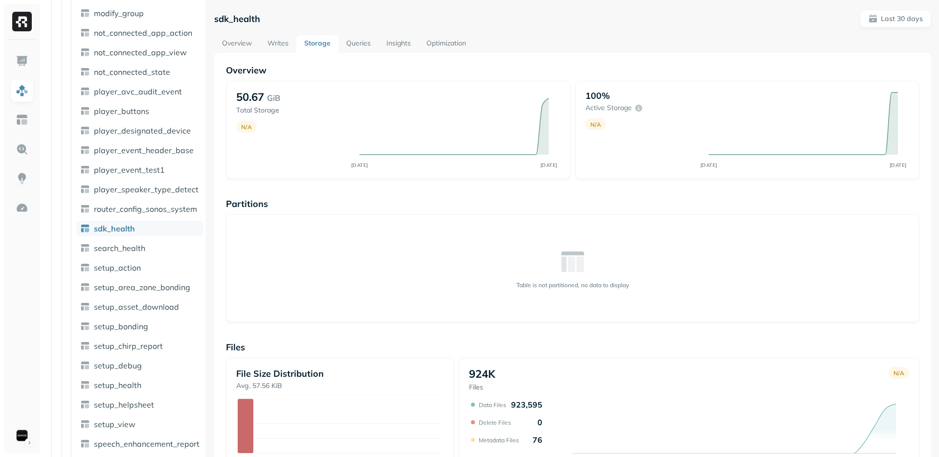
click at [550, 363] on div "924K Files N/A AUG [DATE] Data Files 923,595 Delete Files 0 Metadata Files 76" at bounding box center [689, 416] width 461 height 117
drag, startPoint x: 246, startPoint y: 97, endPoint x: 257, endPoint y: 97, distance: 10.8
click at [257, 97] on p "50.67" at bounding box center [250, 97] width 28 height 14
drag, startPoint x: 257, startPoint y: 96, endPoint x: 243, endPoint y: 99, distance: 14.5
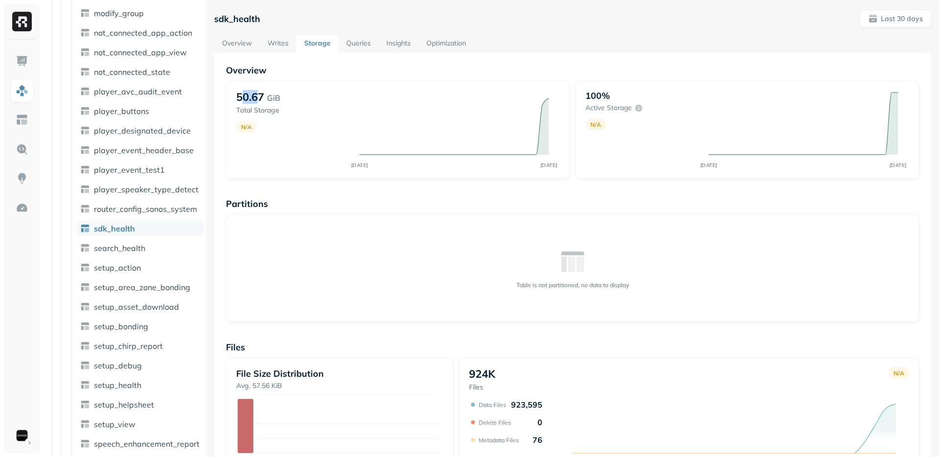
click at [243, 99] on p "50.67" at bounding box center [250, 97] width 28 height 14
drag, startPoint x: 243, startPoint y: 98, endPoint x: 258, endPoint y: 99, distance: 15.2
click at [258, 99] on p "50.67" at bounding box center [250, 97] width 28 height 14
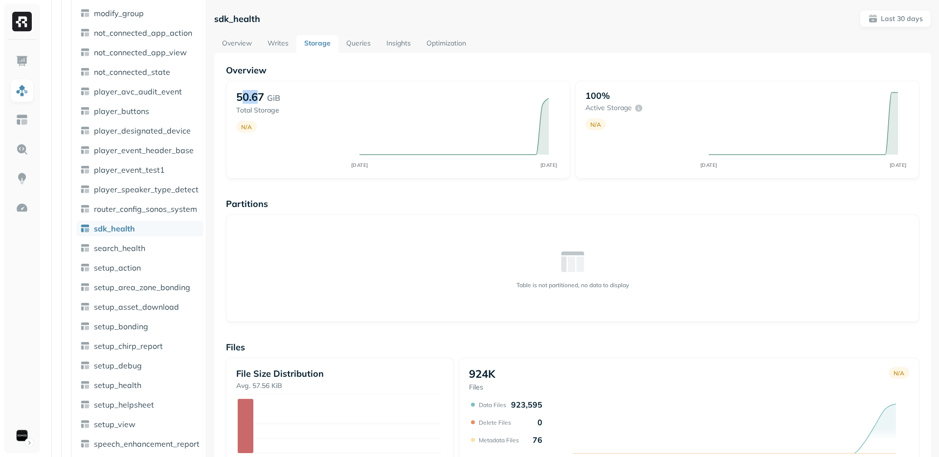
drag, startPoint x: 258, startPoint y: 98, endPoint x: 245, endPoint y: 101, distance: 13.1
click at [245, 101] on p "50.67" at bounding box center [250, 97] width 28 height 14
click at [260, 100] on p "50.67" at bounding box center [250, 97] width 28 height 14
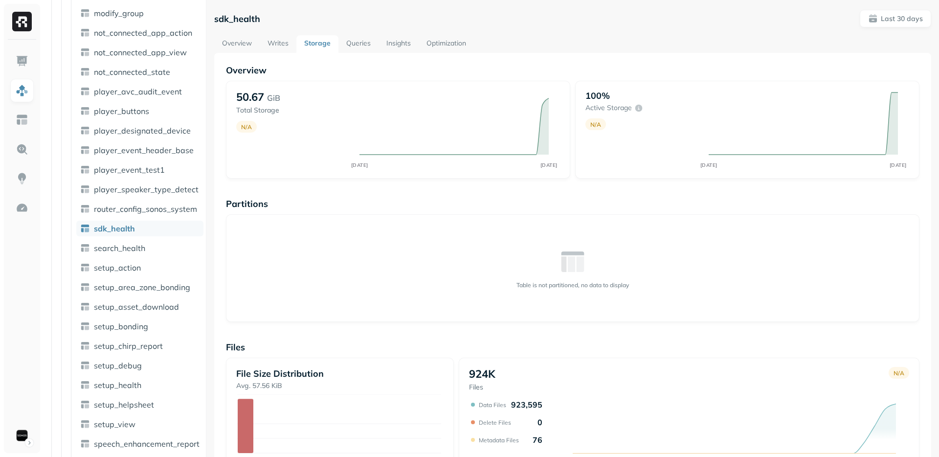
click at [347, 186] on div "Overview 50.67 GiB Total Storage N/A AUG [DATE] 100% Active storage N/A AUG [DA…" at bounding box center [573, 334] width 694 height 538
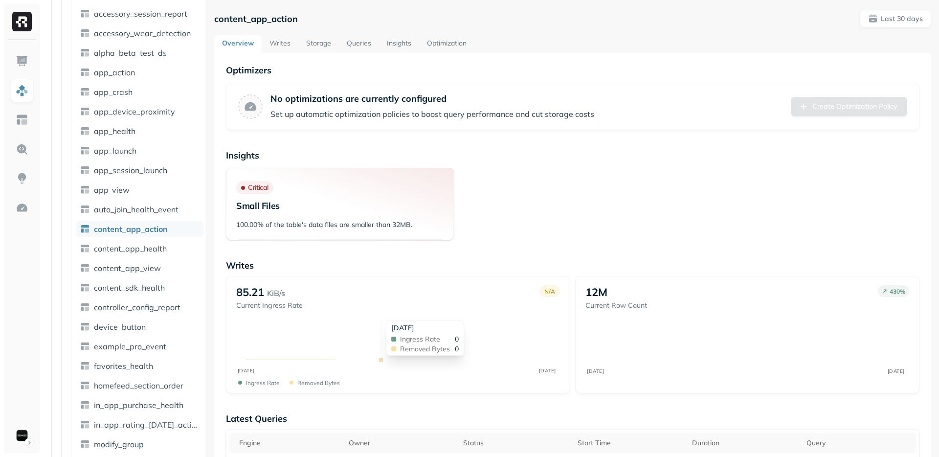
scroll to position [227, 0]
click at [321, 49] on link "Storage" at bounding box center [318, 44] width 41 height 18
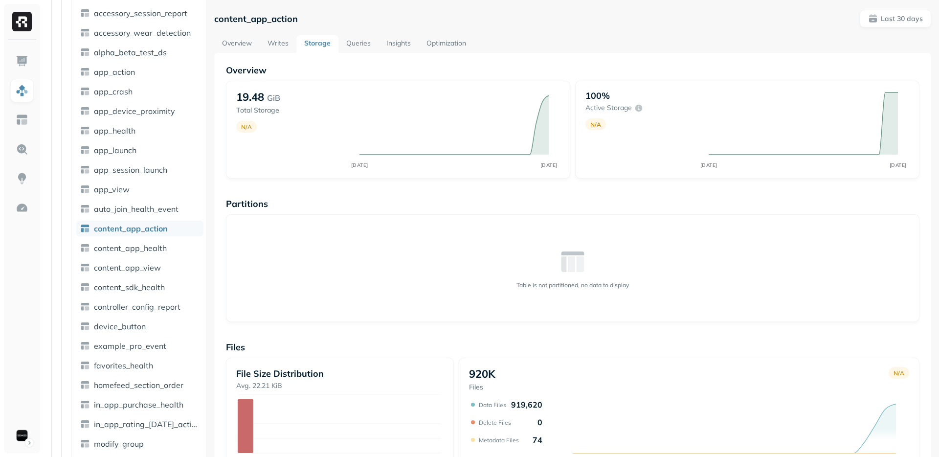
click at [228, 40] on link "Overview" at bounding box center [237, 44] width 46 height 18
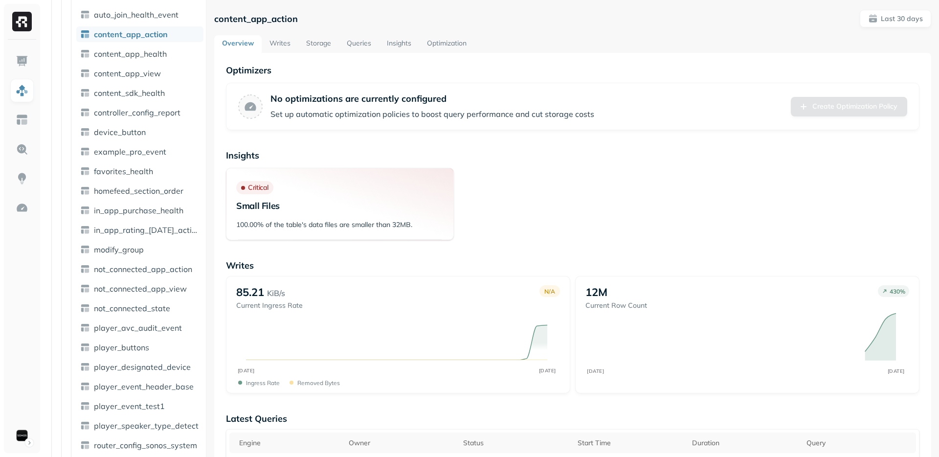
scroll to position [428, 0]
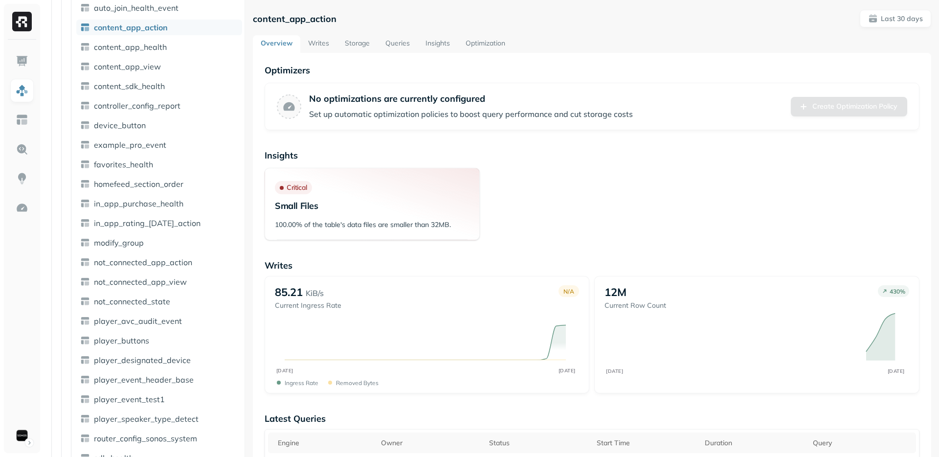
click at [245, 275] on div at bounding box center [245, 228] width 0 height 457
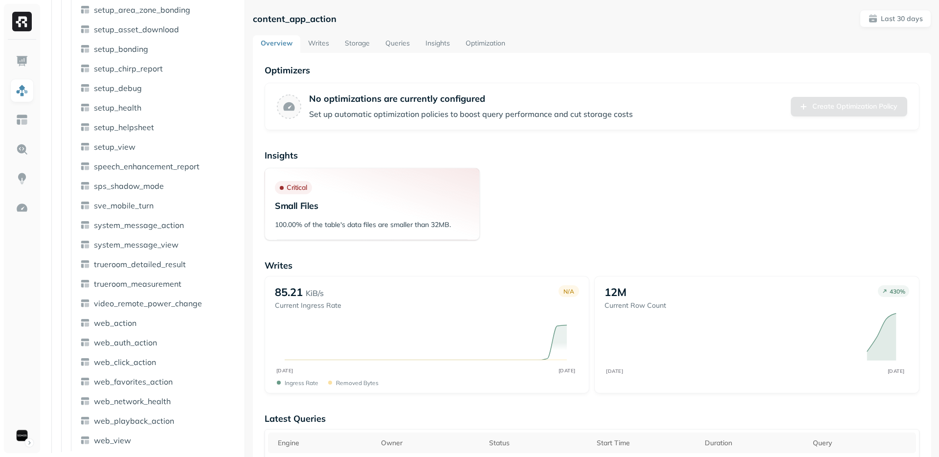
scroll to position [0, 0]
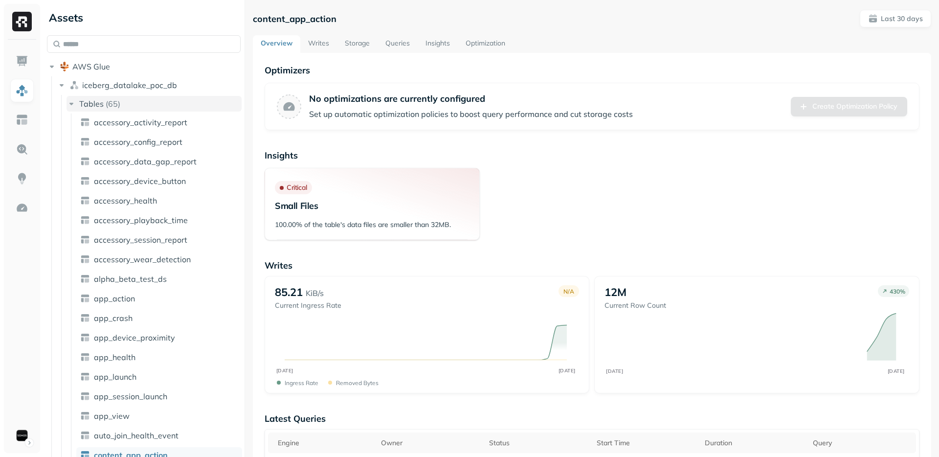
click at [92, 102] on span "Tables" at bounding box center [91, 104] width 24 height 10
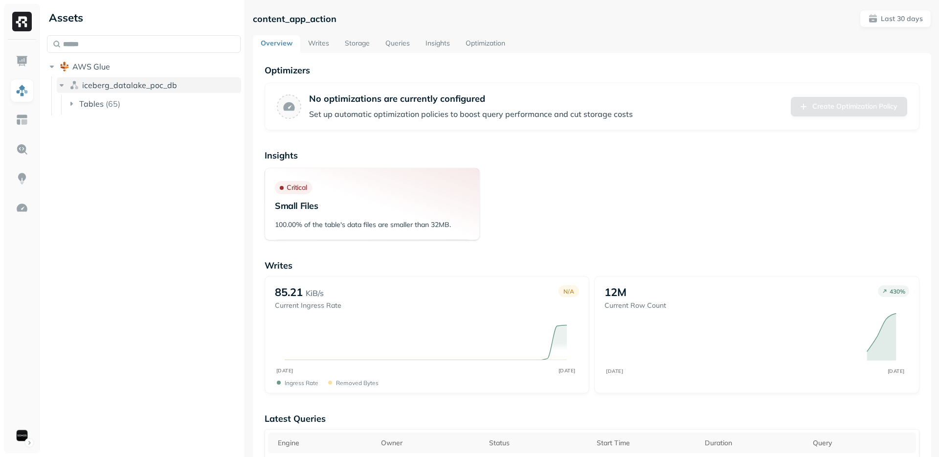
click at [63, 86] on icon "button" at bounding box center [62, 85] width 10 height 10
click at [93, 69] on span "AWS Glue" at bounding box center [91, 67] width 38 height 10
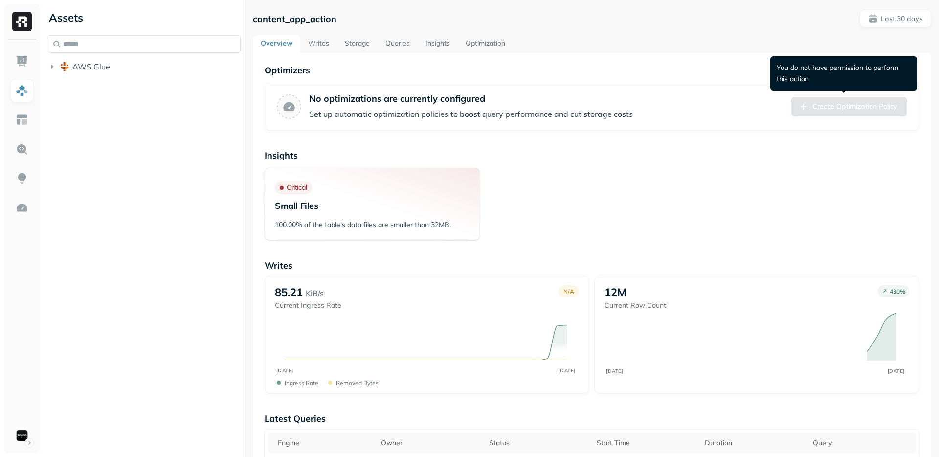
click at [670, 161] on div "Insights Critical Small Files 100.00% of the table's data files are smaller tha…" at bounding box center [592, 195] width 655 height 91
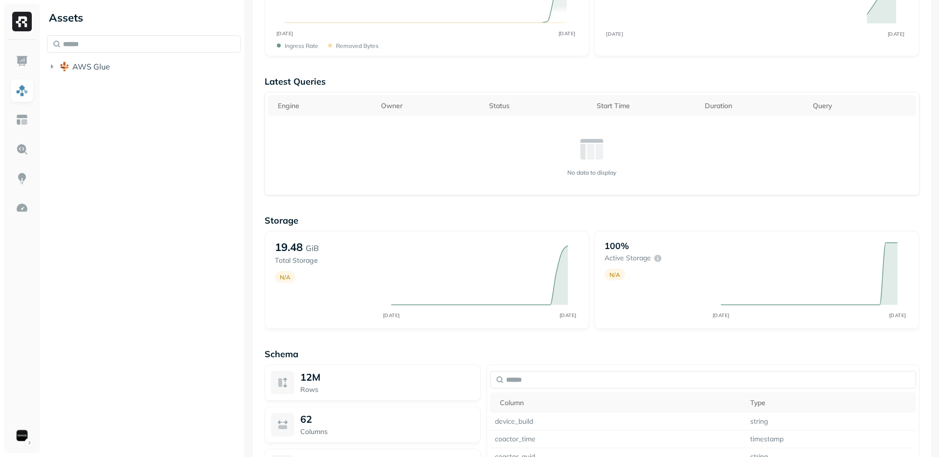
scroll to position [613, 0]
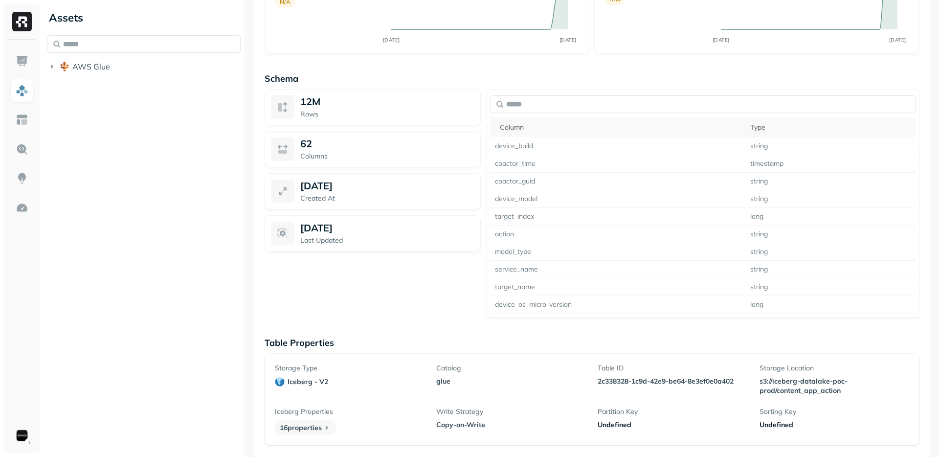
click at [466, 317] on div "12M Rows 62 Columns Sep 25, 2025 Created At Sep 28, 2025 Last Updated" at bounding box center [373, 203] width 216 height 229
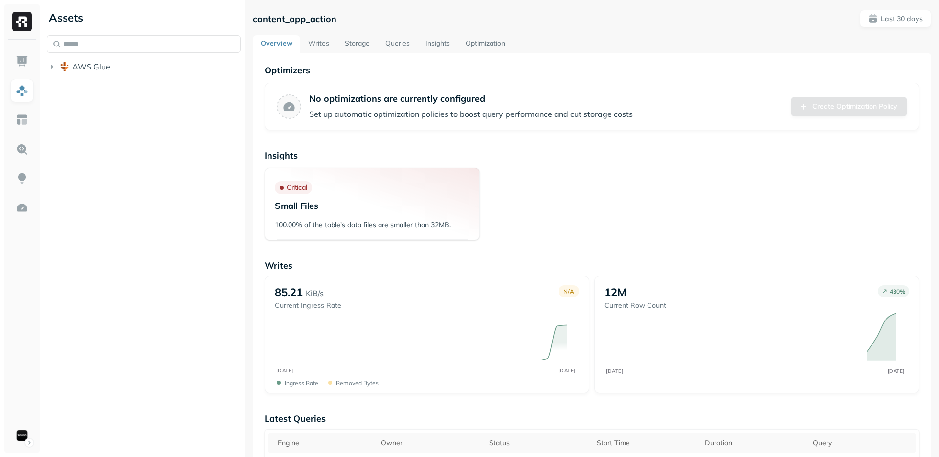
click at [360, 50] on link "Storage" at bounding box center [357, 44] width 41 height 18
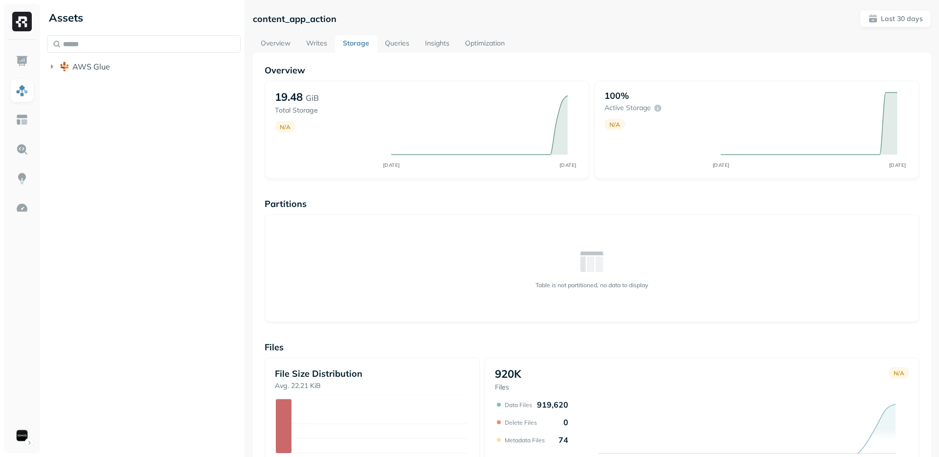
click at [389, 322] on div "Overview 19.48 GiB Total Storage N/A AUG 29 SEP 28 100% Active storage N/A AUG …" at bounding box center [592, 334] width 655 height 538
